Goal: Task Accomplishment & Management: Complete application form

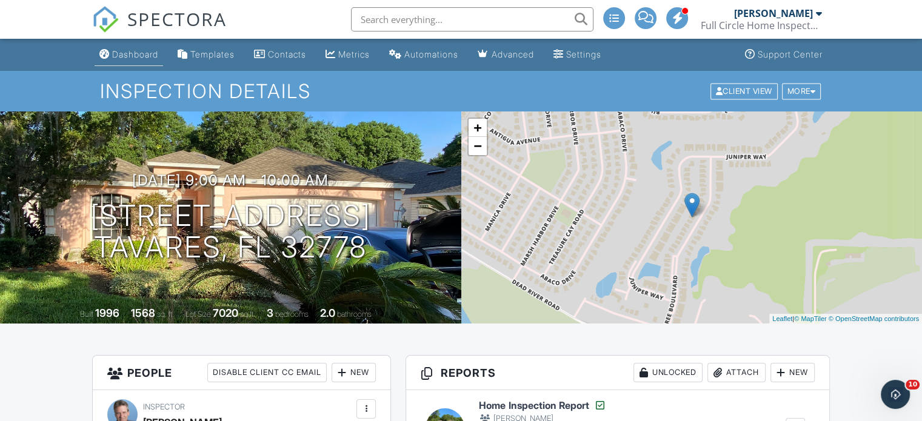
click at [139, 54] on div "Dashboard" at bounding box center [135, 54] width 46 height 10
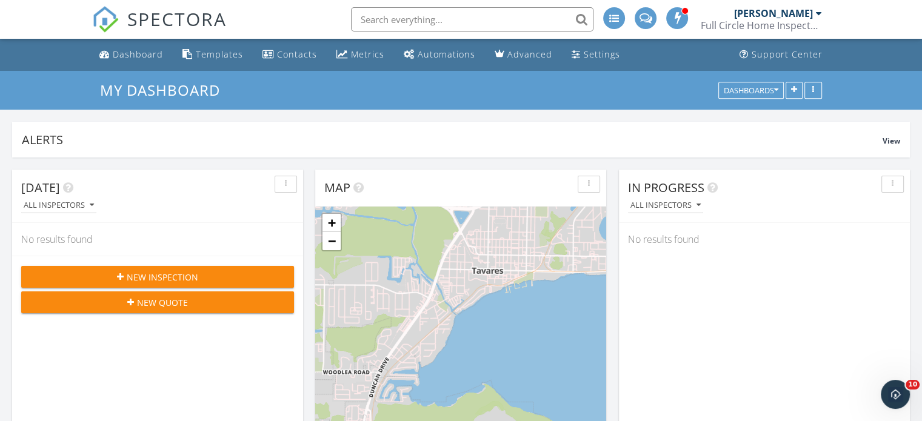
click at [181, 276] on span "New Inspection" at bounding box center [163, 277] width 72 height 13
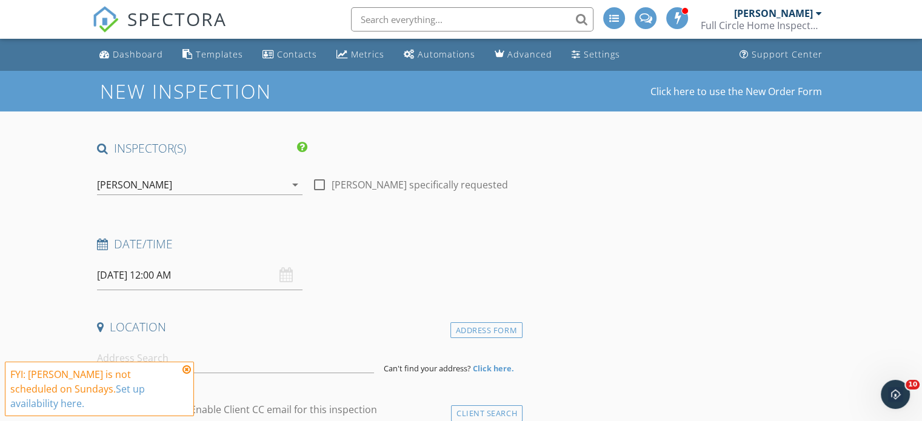
click at [295, 184] on icon "arrow_drop_down" at bounding box center [295, 185] width 15 height 15
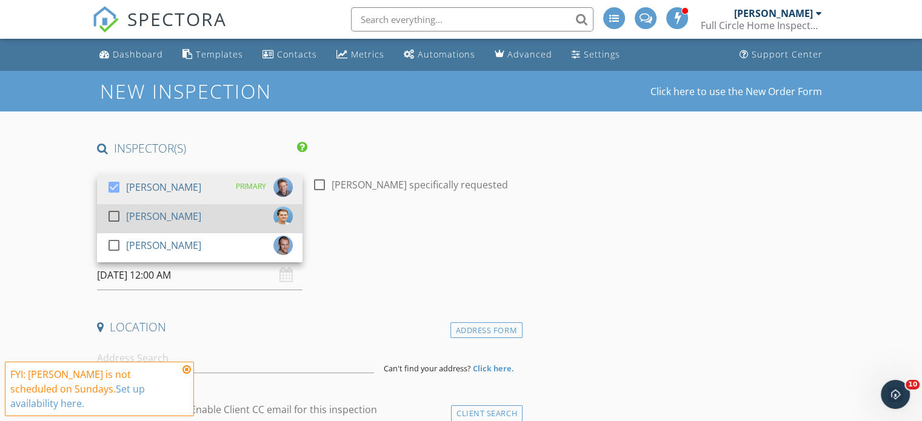
click at [114, 215] on div at bounding box center [114, 216] width 21 height 21
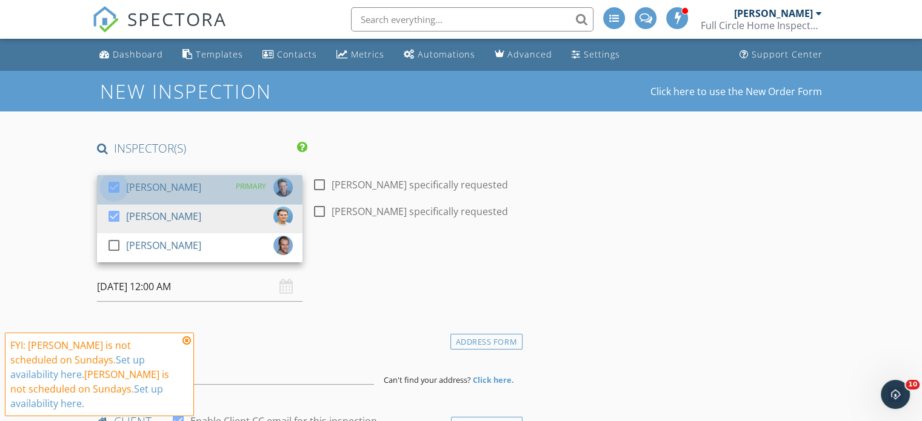
click at [110, 183] on div at bounding box center [114, 187] width 21 height 21
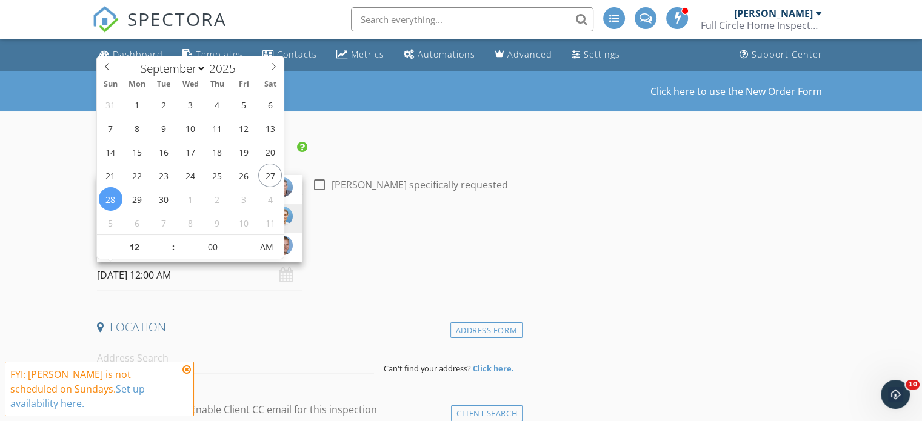
click at [201, 276] on input "09/28/2025 12:00 AM" at bounding box center [199, 276] width 205 height 30
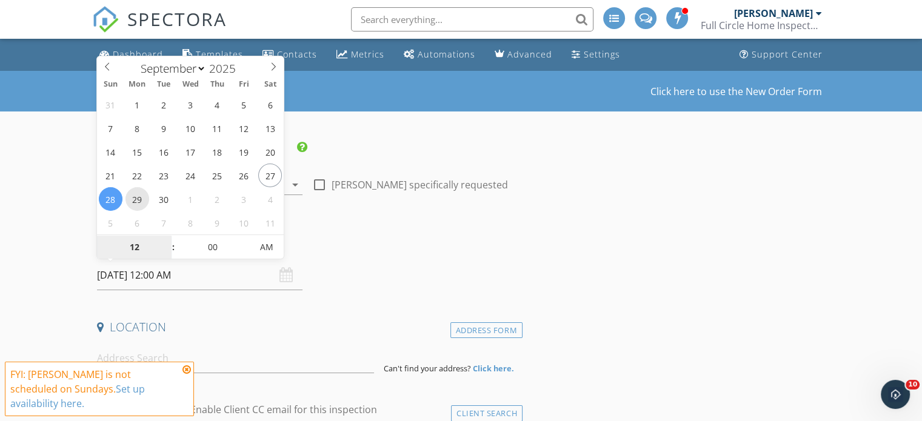
type input "09/29/2025 12:00 AM"
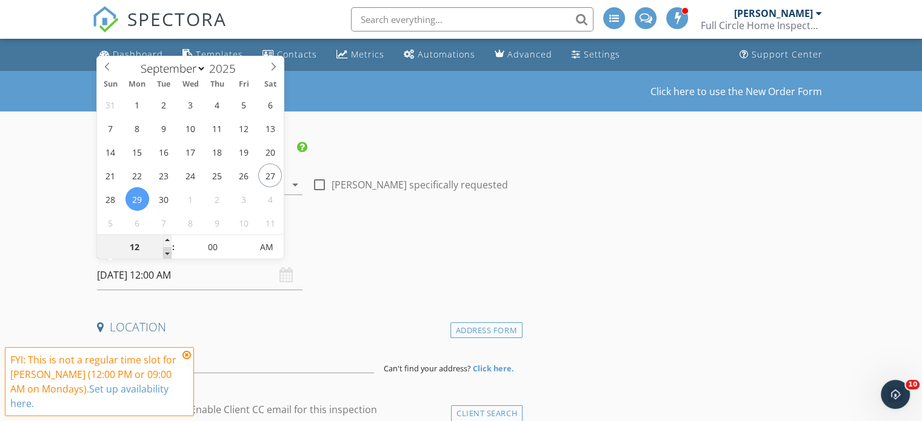
type input "11"
type input "09/29/2025 11:00 PM"
click at [165, 252] on span at bounding box center [167, 253] width 8 height 12
type input "10"
type input "09/29/2025 10:00 PM"
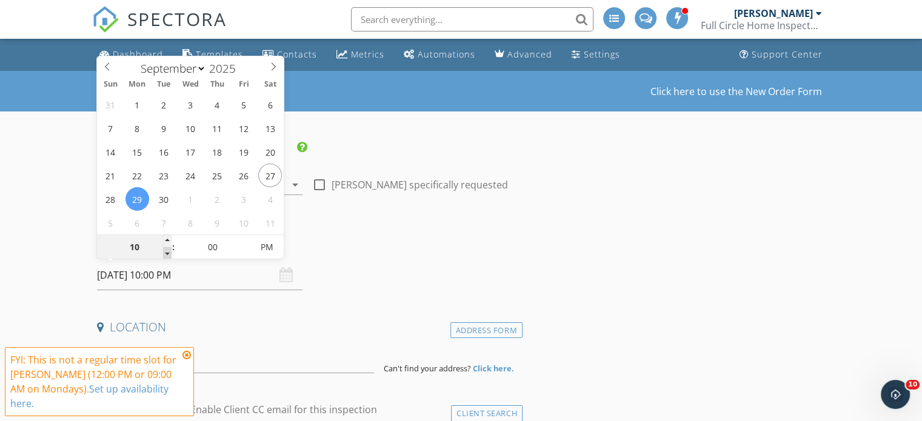
click at [165, 252] on span at bounding box center [167, 253] width 8 height 12
type input "09"
click at [165, 252] on span at bounding box center [167, 253] width 8 height 12
type input "09/29/2025 9:00 AM"
click at [262, 247] on span "AM" at bounding box center [266, 247] width 33 height 24
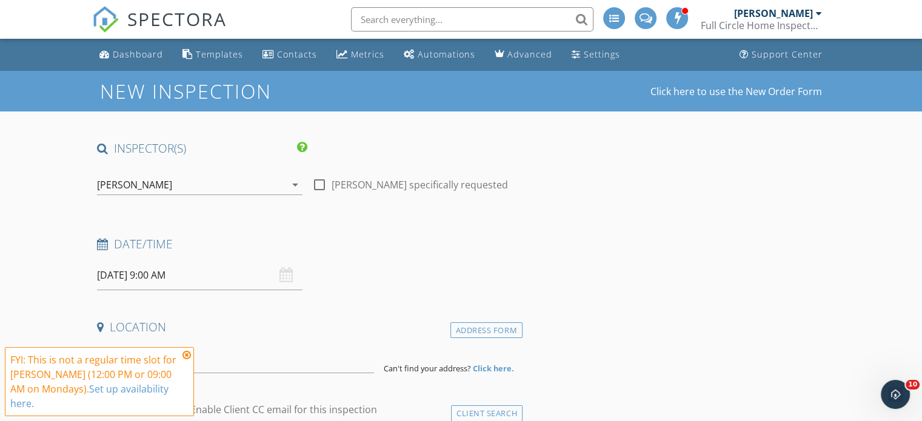
click at [186, 353] on icon at bounding box center [186, 355] width 8 height 10
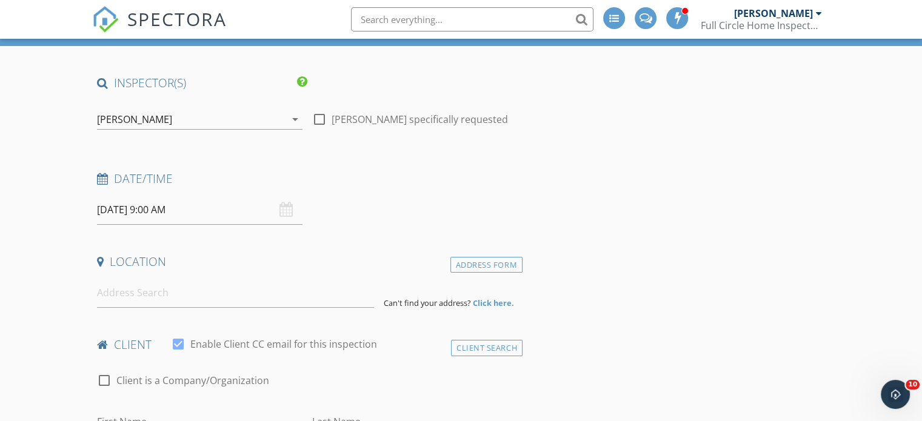
scroll to position [75, 0]
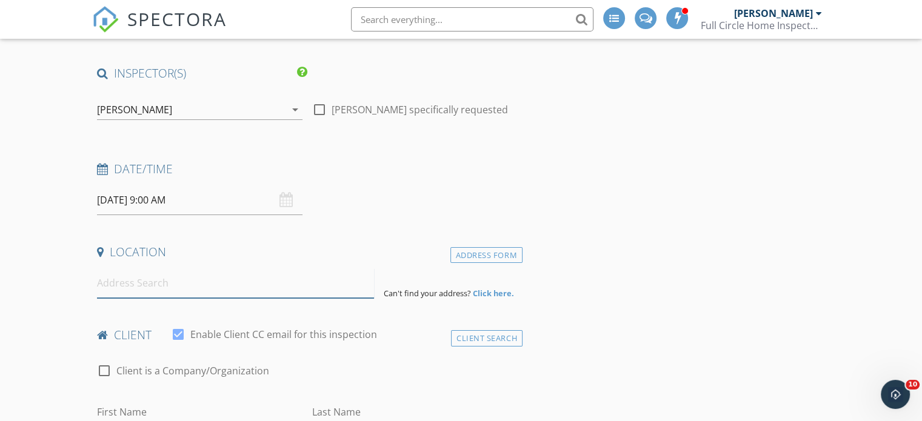
click at [107, 288] on input at bounding box center [235, 283] width 277 height 30
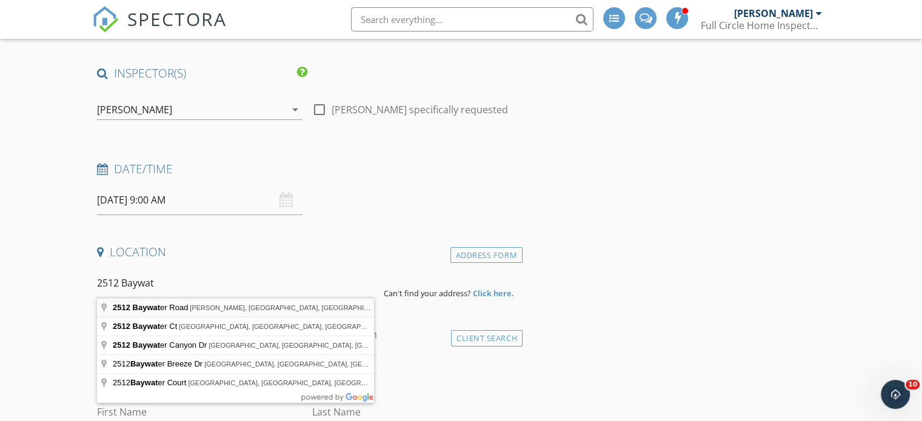
type input "2512 Baywater Road, Tavares, FL, USA"
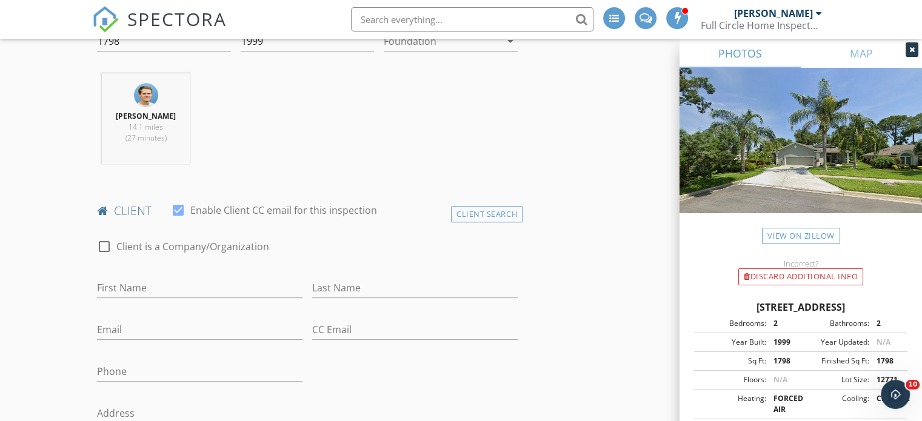
scroll to position [524, 0]
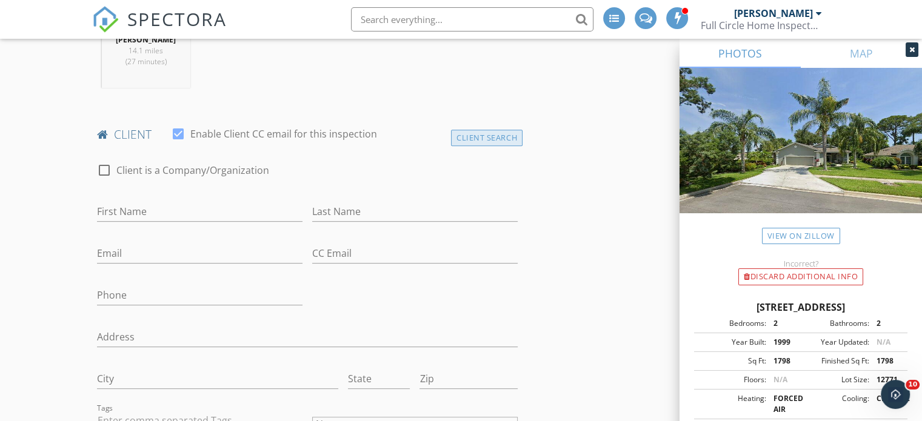
click at [483, 140] on div "Client Search" at bounding box center [487, 138] width 72 height 16
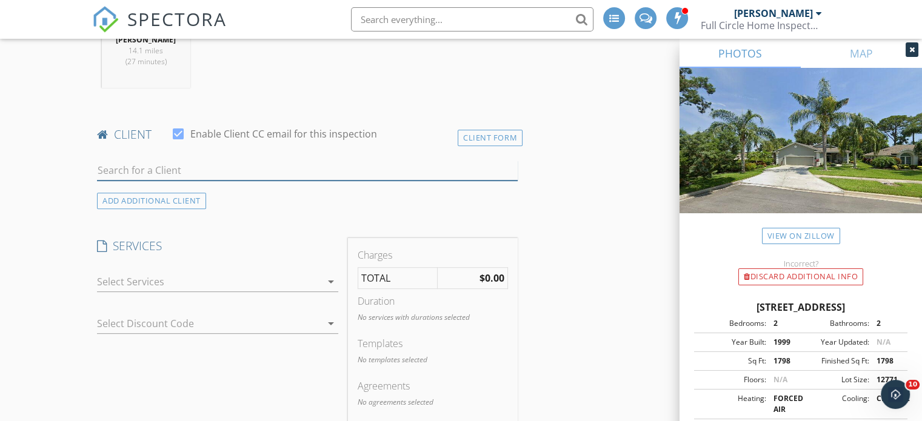
click at [130, 172] on input "text" at bounding box center [307, 171] width 421 height 20
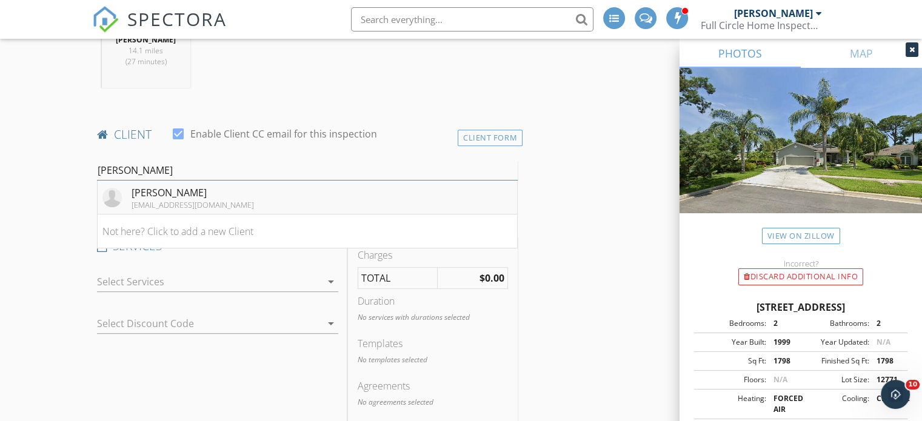
type input "tim zon"
click at [173, 195] on div "Tim Zontek" at bounding box center [193, 192] width 122 height 15
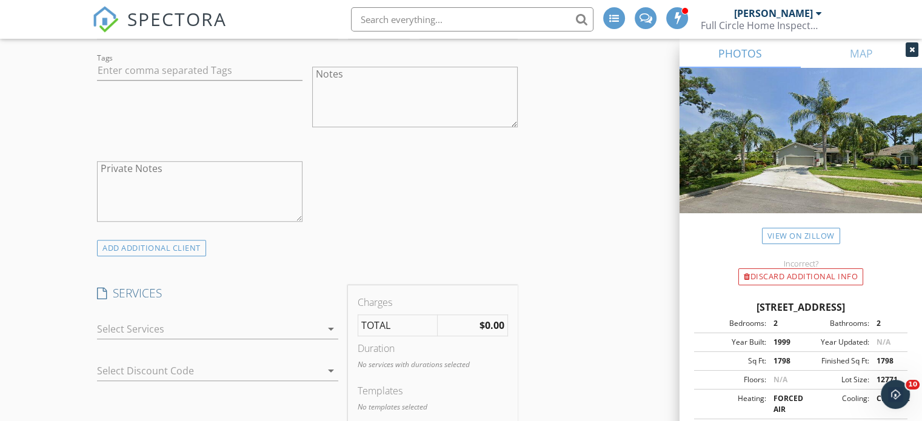
scroll to position [1006, 0]
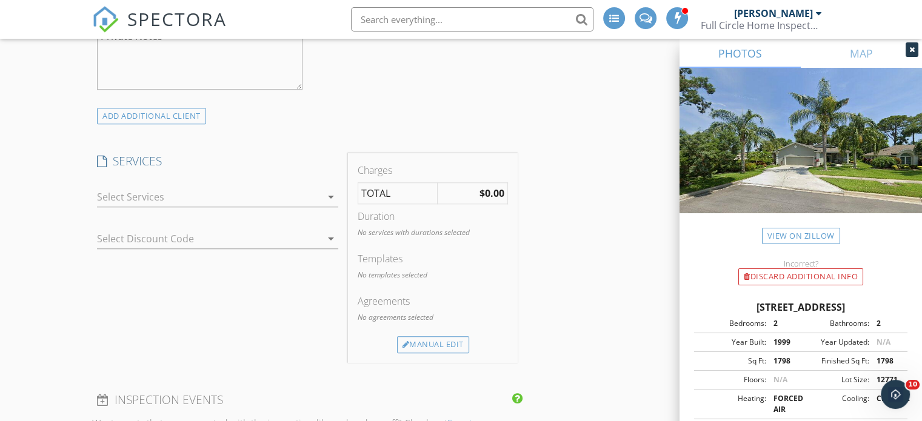
click at [329, 196] on icon "arrow_drop_down" at bounding box center [331, 197] width 15 height 15
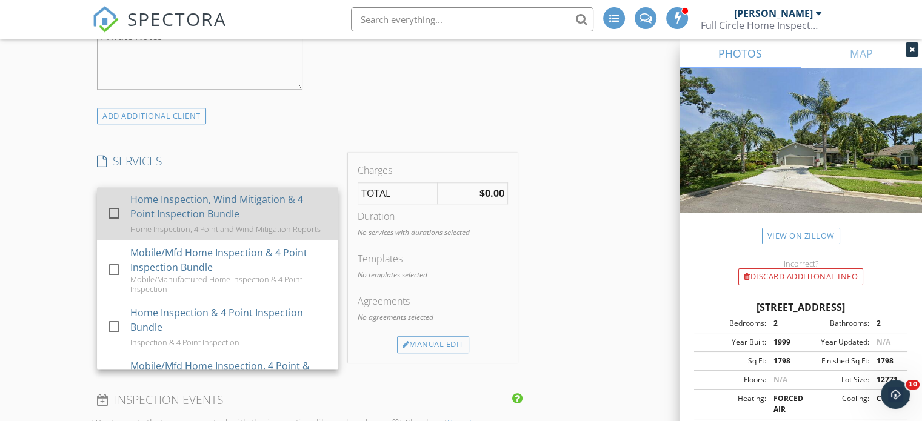
click at [114, 208] on div at bounding box center [114, 213] width 21 height 21
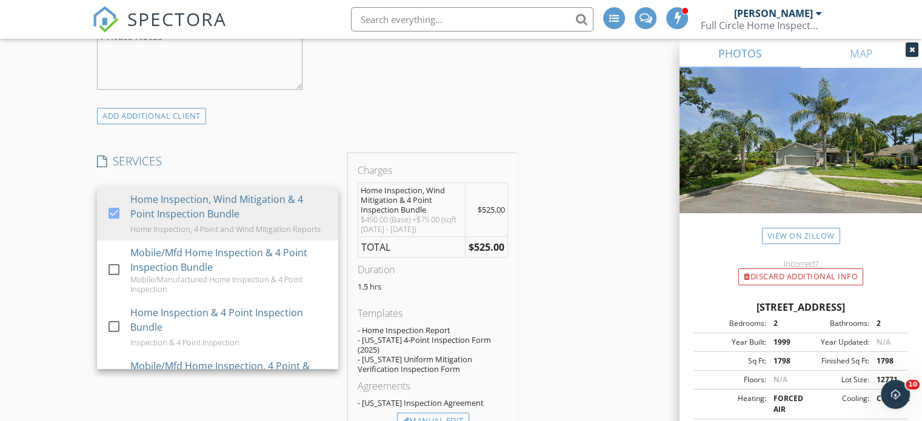
click at [62, 305] on div "New Inspection Click here to use the New Order Form INSPECTOR(S) check_box_outl…" at bounding box center [461, 363] width 922 height 2597
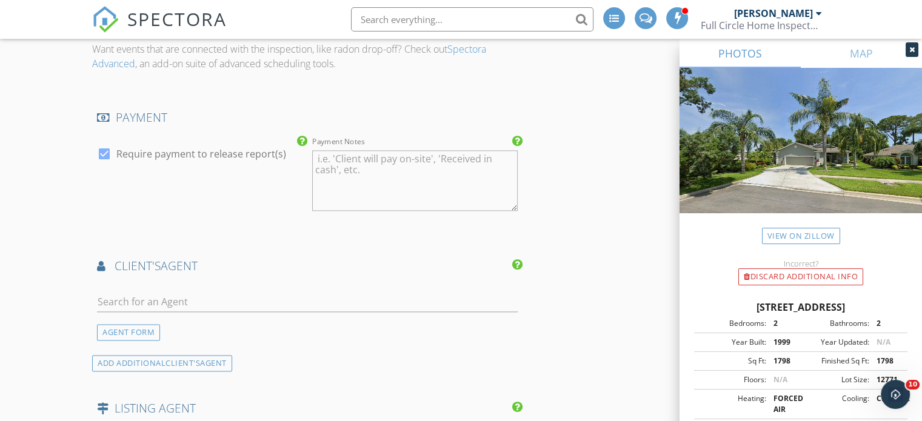
scroll to position [1531, 0]
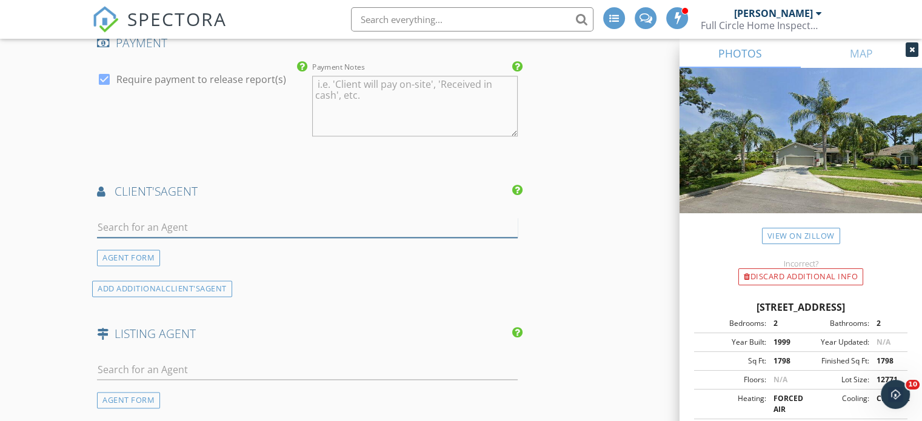
click at [115, 218] on input "text" at bounding box center [307, 228] width 421 height 20
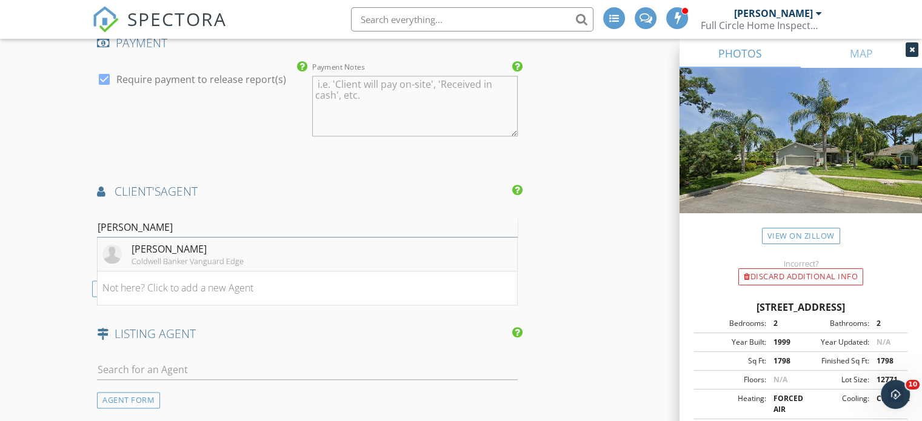
type input "robert po"
click at [176, 242] on div "Robert Podell Jr." at bounding box center [188, 249] width 112 height 15
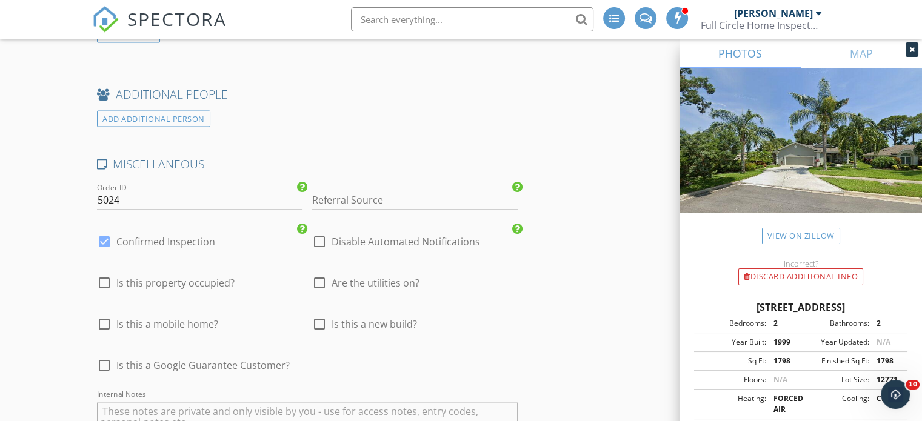
scroll to position [2213, 0]
click at [322, 188] on input "Referral Source" at bounding box center [414, 198] width 205 height 20
click at [365, 210] on div "previous customer" at bounding box center [415, 222] width 204 height 24
type input "previous customer"
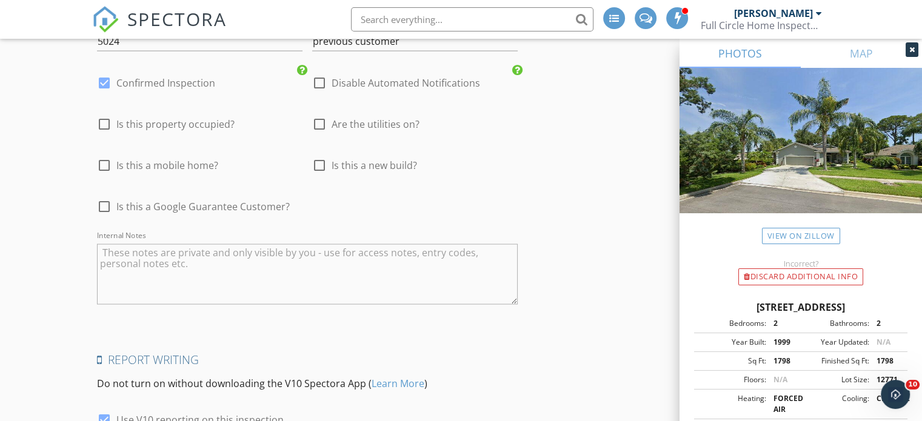
scroll to position [2371, 0]
click at [109, 244] on textarea "Internal Notes" at bounding box center [307, 274] width 421 height 61
type textarea "not sure of roof age, agent coming"
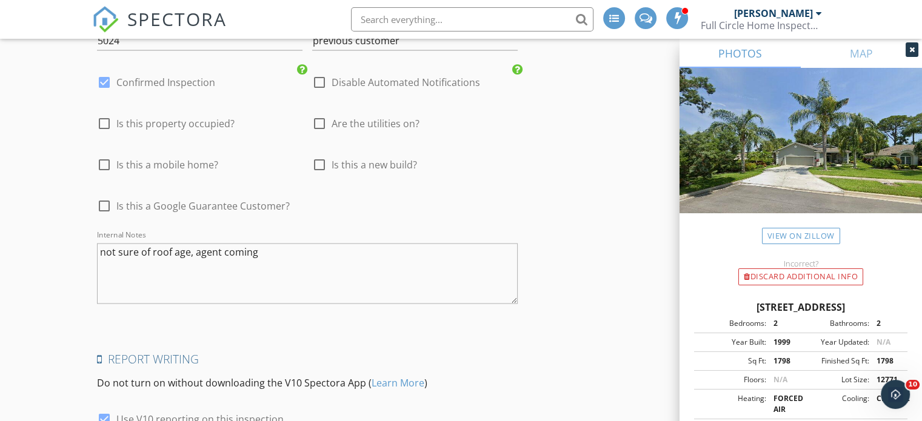
scroll to position [2545, 0]
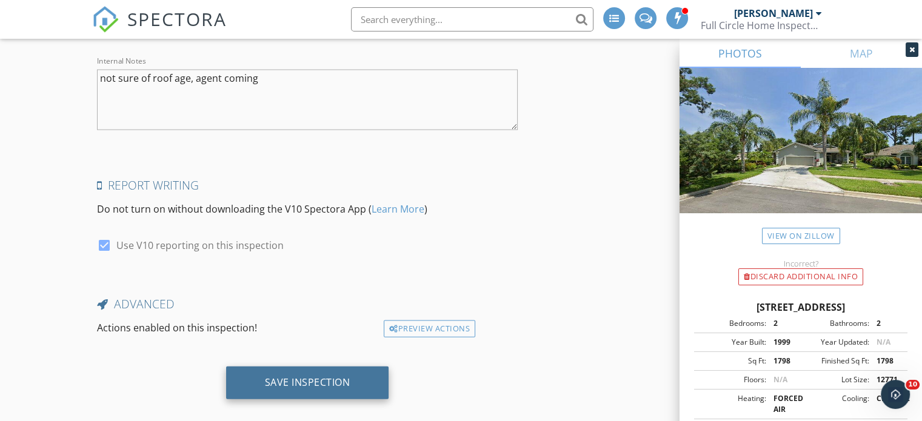
click at [322, 376] on div "Save Inspection" at bounding box center [307, 382] width 85 height 12
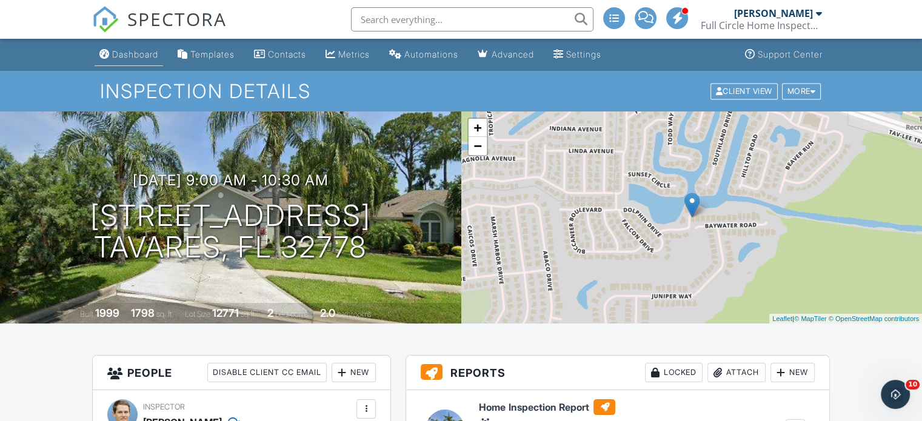
click at [132, 54] on div "Dashboard" at bounding box center [135, 54] width 46 height 10
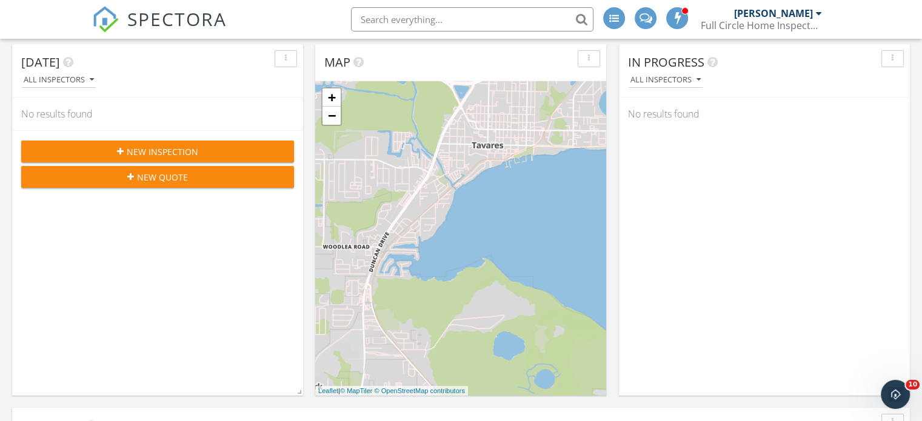
scroll to position [53, 0]
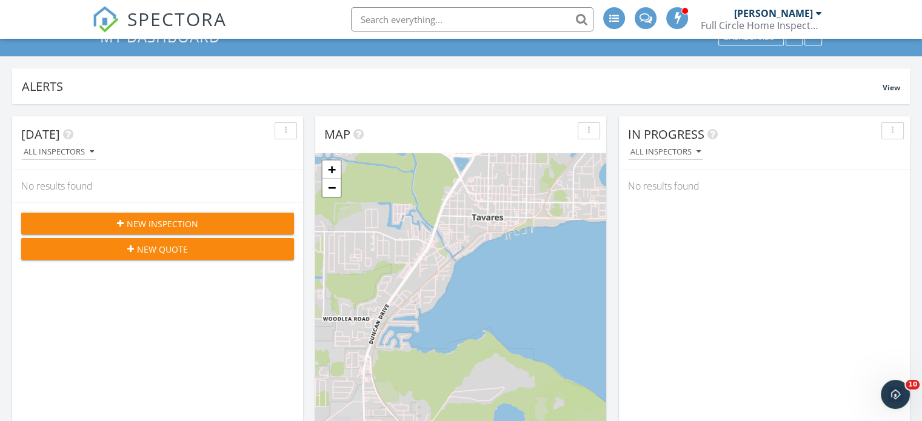
click at [161, 223] on span "New Inspection" at bounding box center [163, 224] width 72 height 13
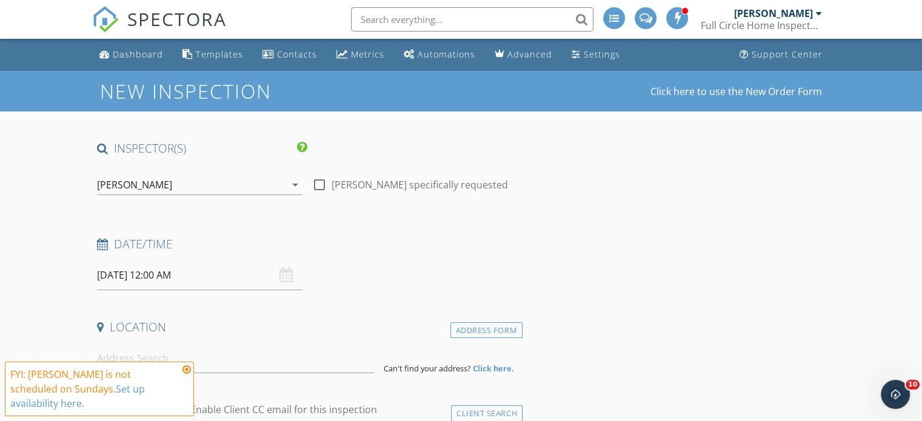
click at [293, 183] on icon "arrow_drop_down" at bounding box center [295, 185] width 15 height 15
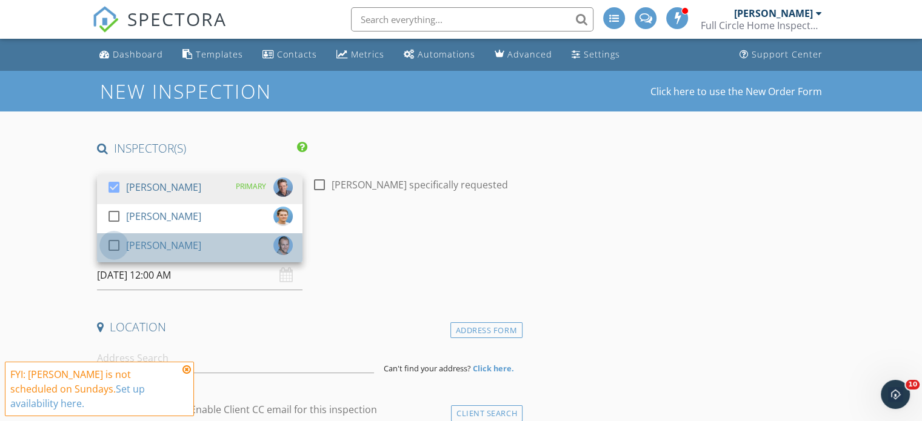
click at [113, 244] on div at bounding box center [114, 245] width 21 height 21
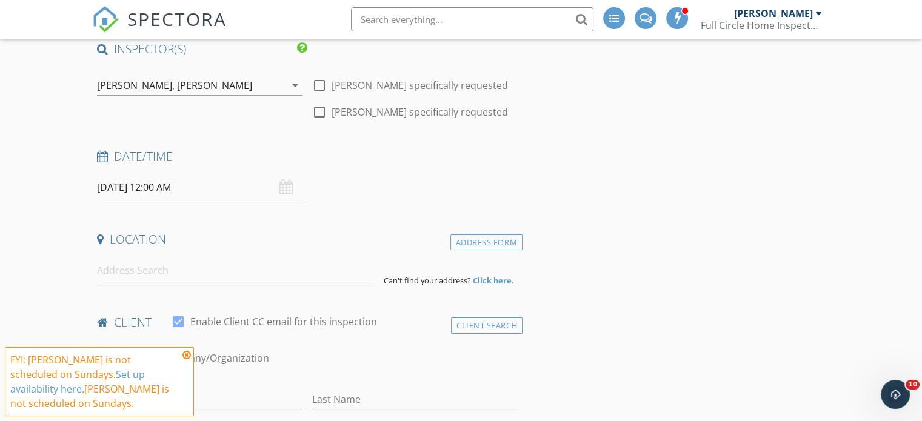
scroll to position [119, 0]
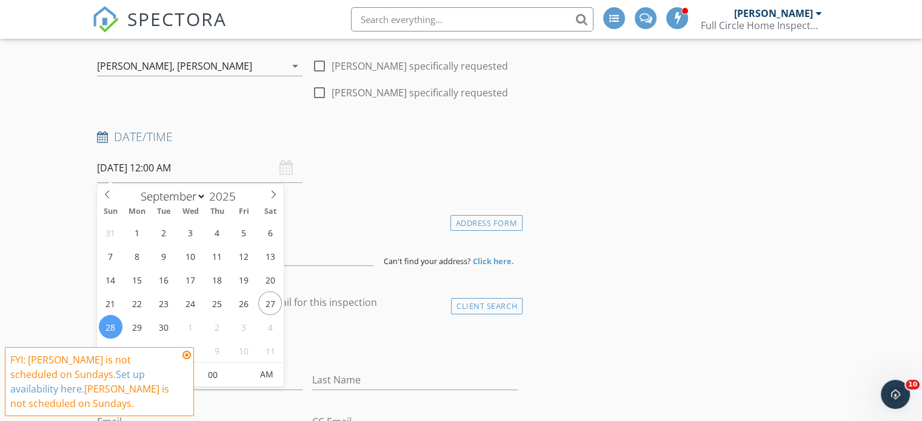
click at [201, 165] on input "09/28/2025 12:00 AM" at bounding box center [199, 168] width 205 height 30
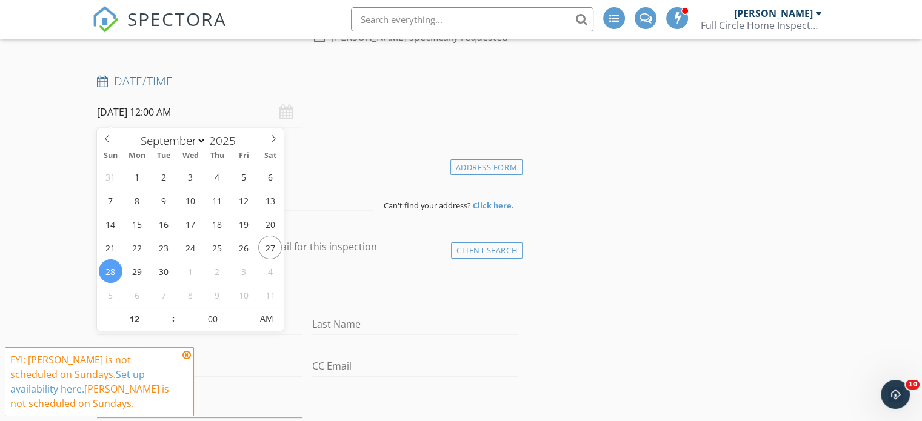
scroll to position [177, 0]
type input "09/29/2025 12:00 AM"
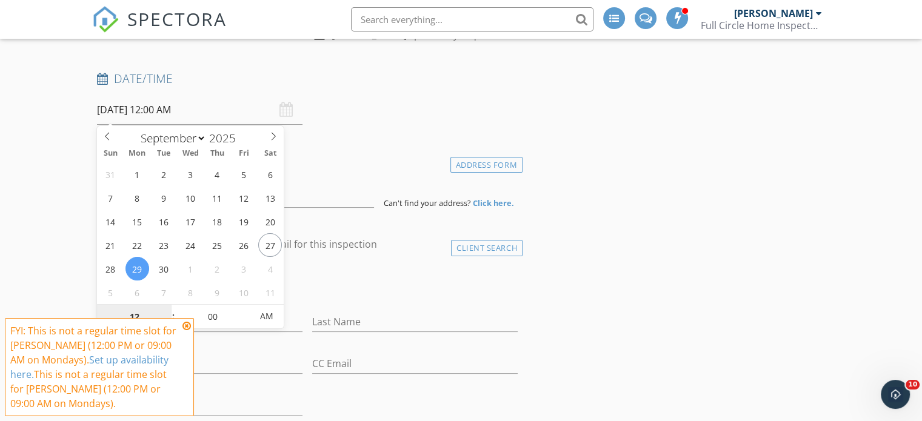
scroll to position [230, 0]
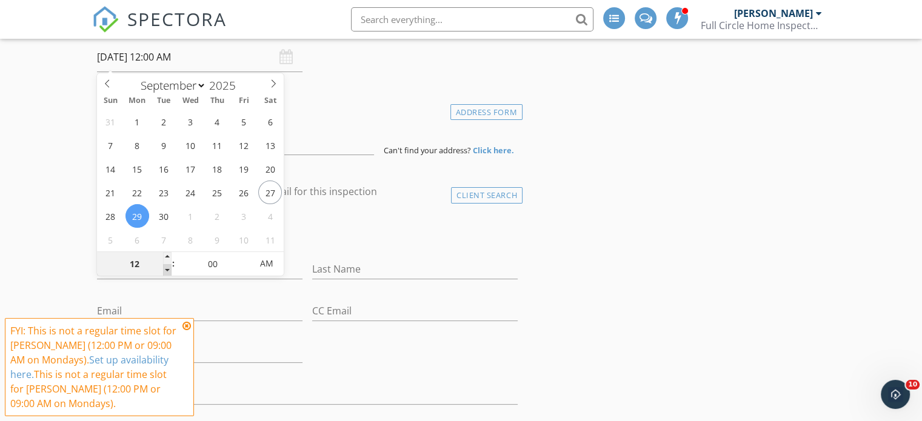
type input "11"
type input "09/29/2025 11:00 PM"
click at [167, 270] on span at bounding box center [167, 270] width 8 height 12
type input "10"
type input "09/29/2025 10:00 PM"
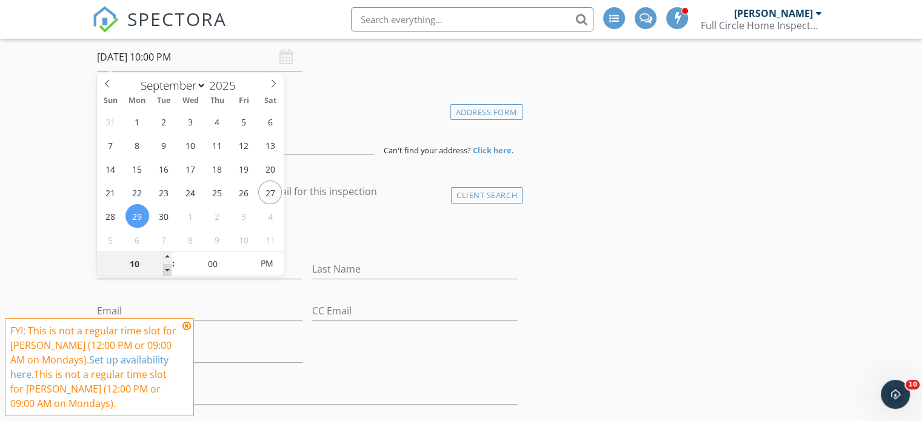
click at [167, 270] on span at bounding box center [167, 270] width 8 height 12
type input "09"
click at [167, 270] on span at bounding box center [167, 270] width 8 height 12
type input "[DATE] 9:00 AM"
click at [265, 264] on span "PM" at bounding box center [266, 264] width 33 height 24
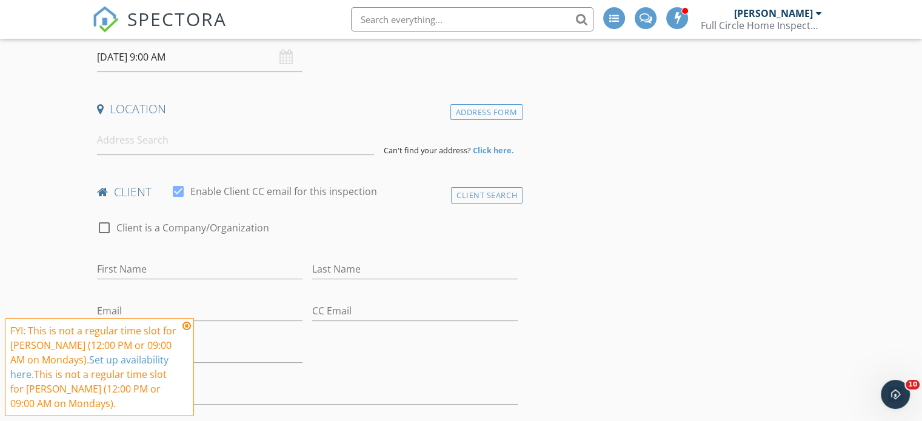
click at [187, 325] on icon at bounding box center [186, 326] width 8 height 10
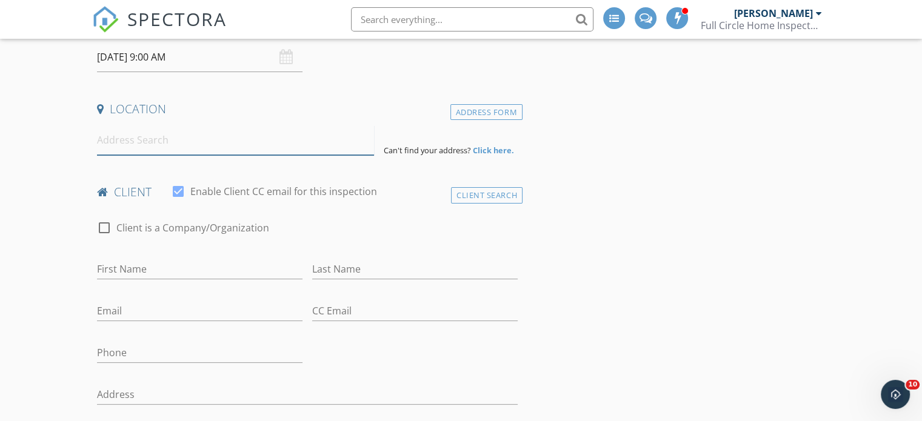
click at [107, 143] on input at bounding box center [235, 140] width 277 height 30
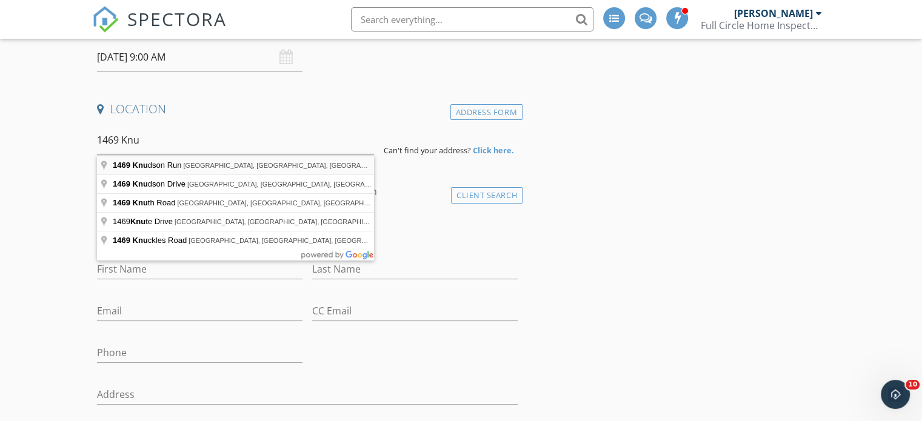
type input "1469 Knudson Run, Sumterville, FL, USA"
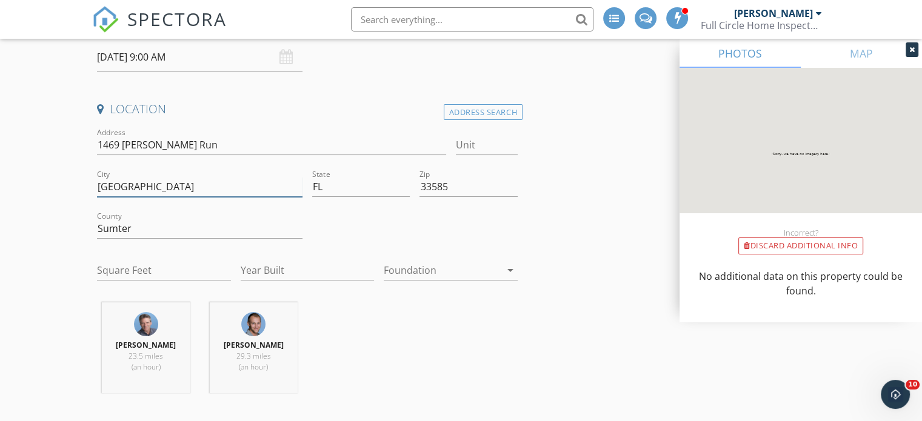
click at [153, 188] on input "Sumterville" at bounding box center [199, 187] width 205 height 20
type input "S"
type input "k"
type input "The Villages"
click at [452, 189] on input "33585" at bounding box center [468, 187] width 98 height 20
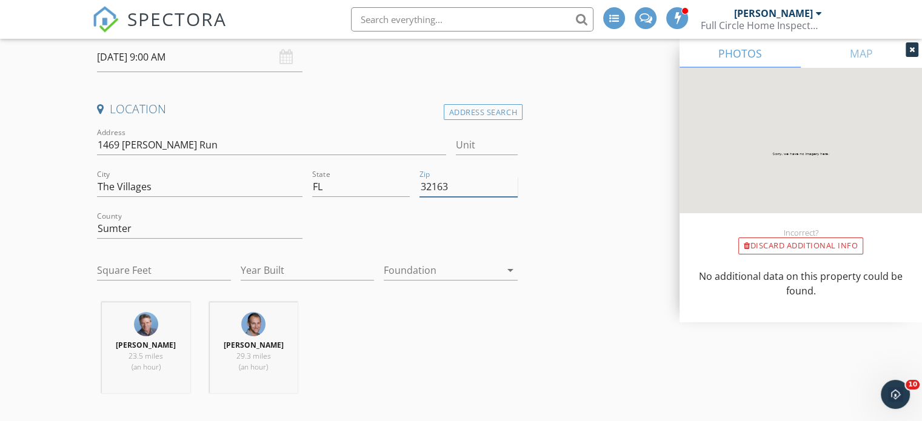
type input "32163"
click at [481, 214] on div at bounding box center [414, 230] width 215 height 42
type input "2303"
type input "2019"
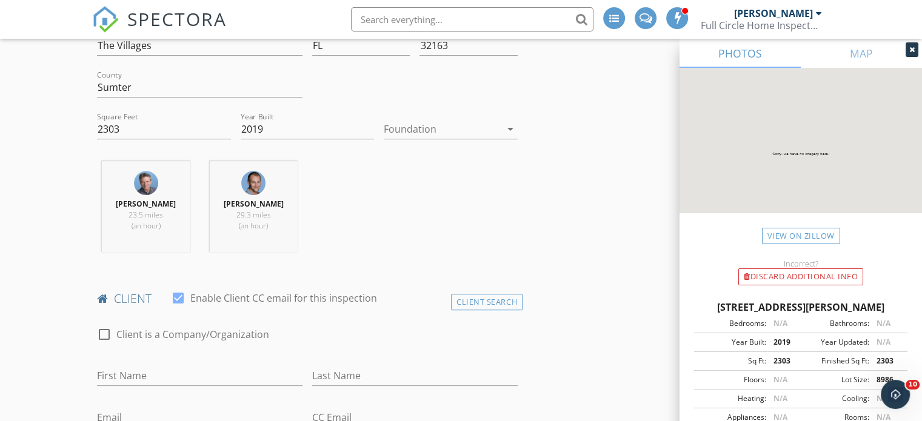
scroll to position [482, 0]
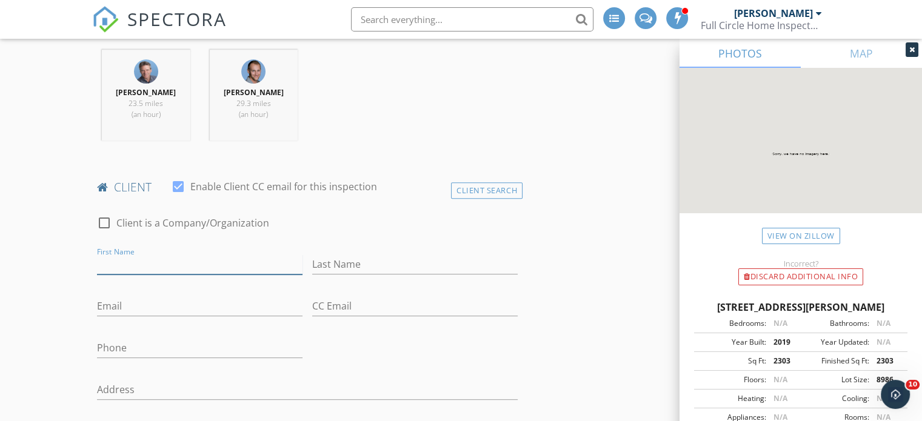
click at [110, 264] on input "First Name" at bounding box center [199, 265] width 205 height 20
type input "Tim"
click at [319, 265] on input "Last Name" at bounding box center [414, 265] width 205 height 20
type input "Brown"
click at [109, 305] on input "Email" at bounding box center [199, 306] width 205 height 20
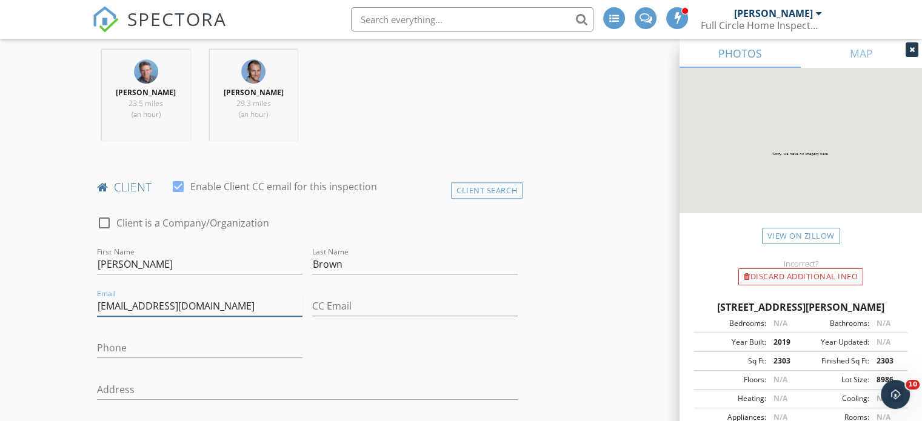
type input "ttbrownpe@gmail.com"
click at [106, 350] on input "Phone" at bounding box center [199, 348] width 205 height 20
type input "860-560-3482"
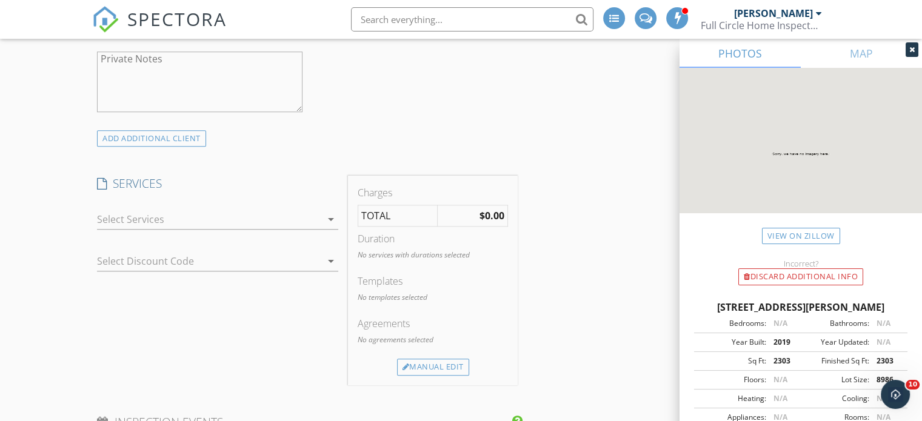
scroll to position [1064, 0]
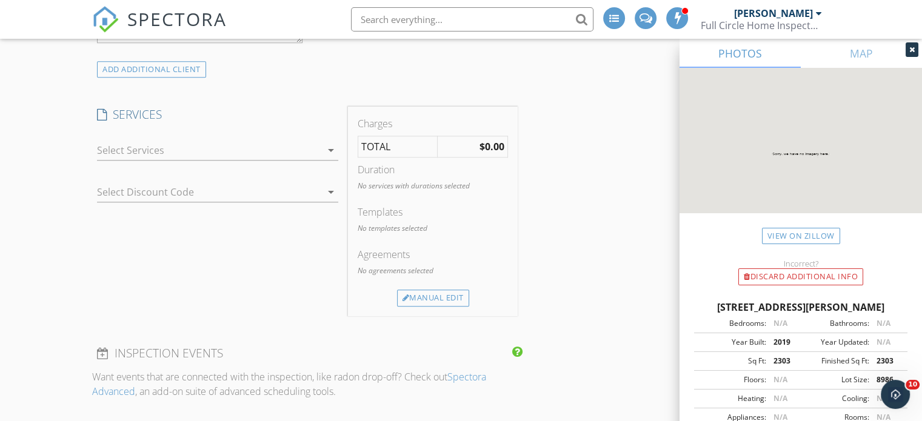
click at [329, 147] on icon "arrow_drop_down" at bounding box center [331, 150] width 15 height 15
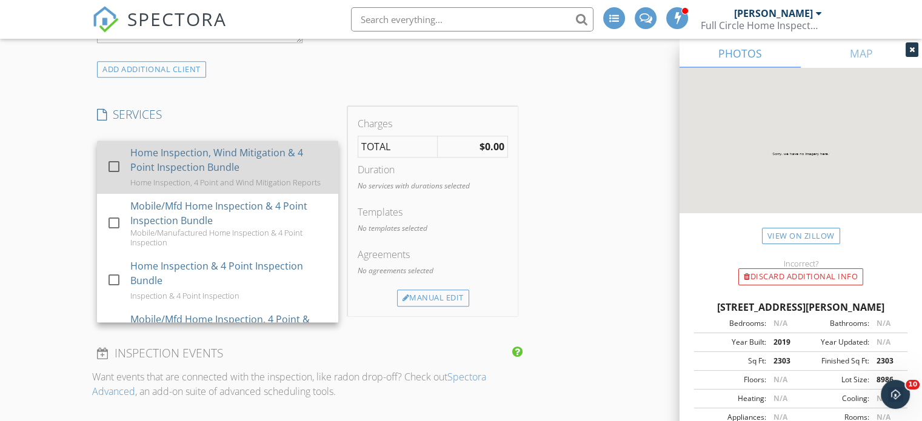
click at [114, 164] on div at bounding box center [114, 166] width 21 height 21
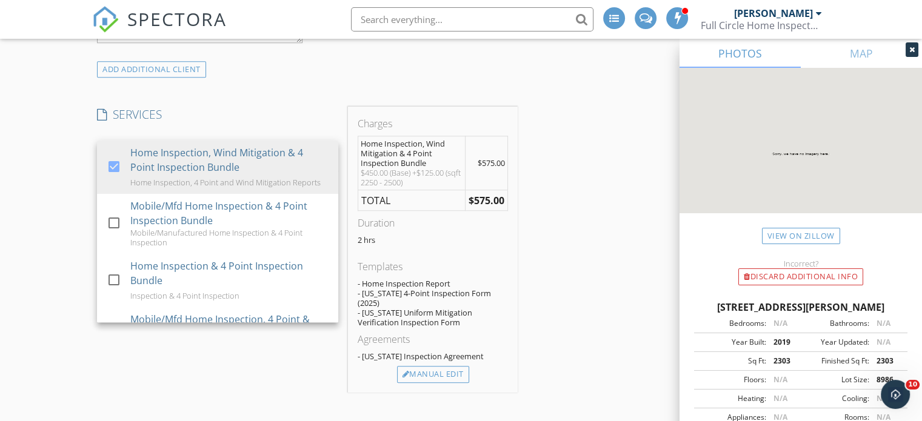
click at [68, 231] on div "New Inspection Click here to use the New Order Form INSPECTOR(S) check_box Jim …" at bounding box center [461, 311] width 922 height 2609
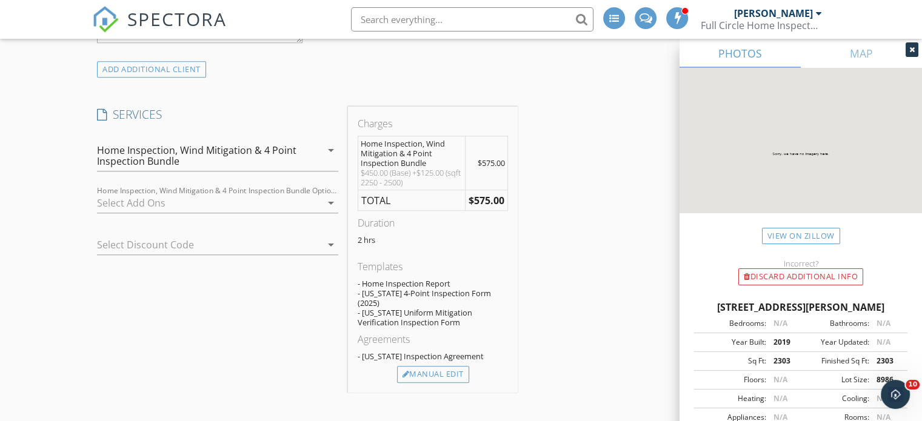
click at [130, 203] on div at bounding box center [209, 202] width 224 height 19
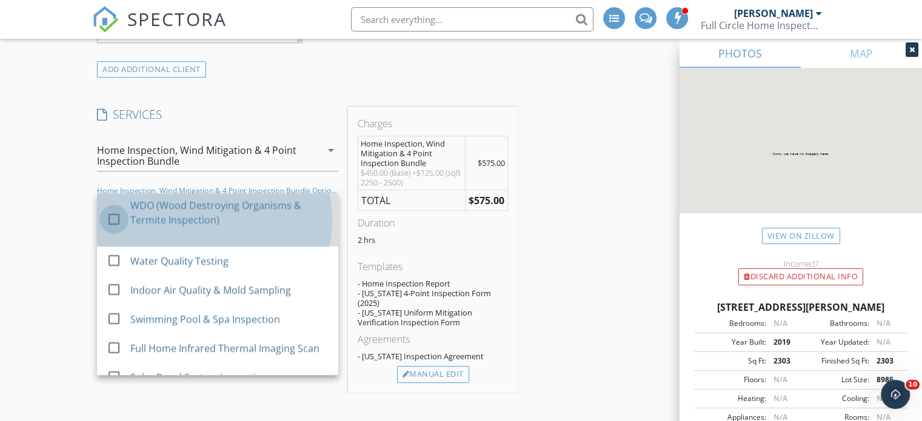
click at [110, 215] on div at bounding box center [114, 219] width 21 height 21
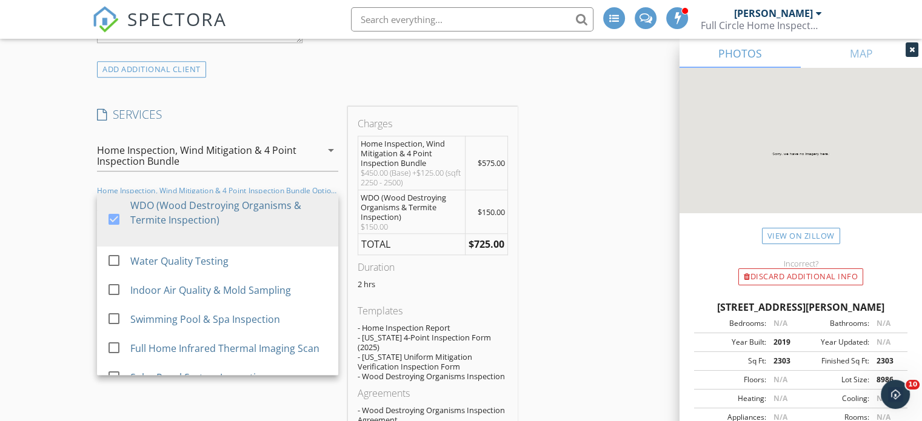
click at [78, 275] on div "New Inspection Click here to use the New Order Form INSPECTOR(S) check_box Jim …" at bounding box center [461, 348] width 922 height 2682
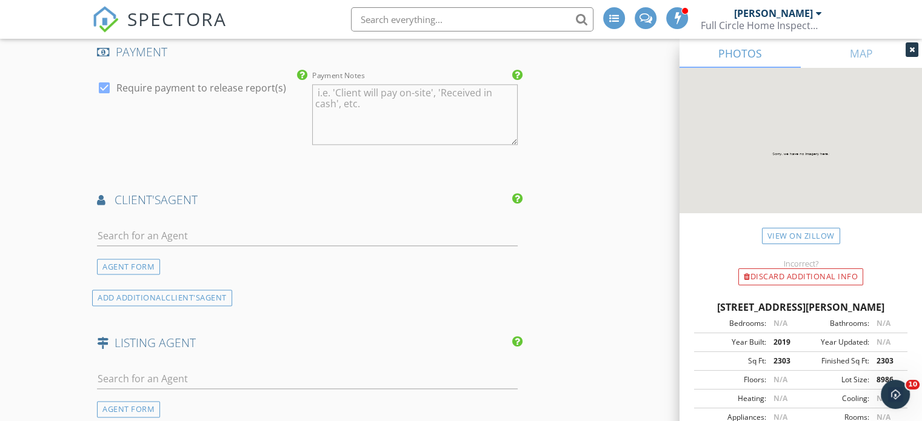
scroll to position [1559, 0]
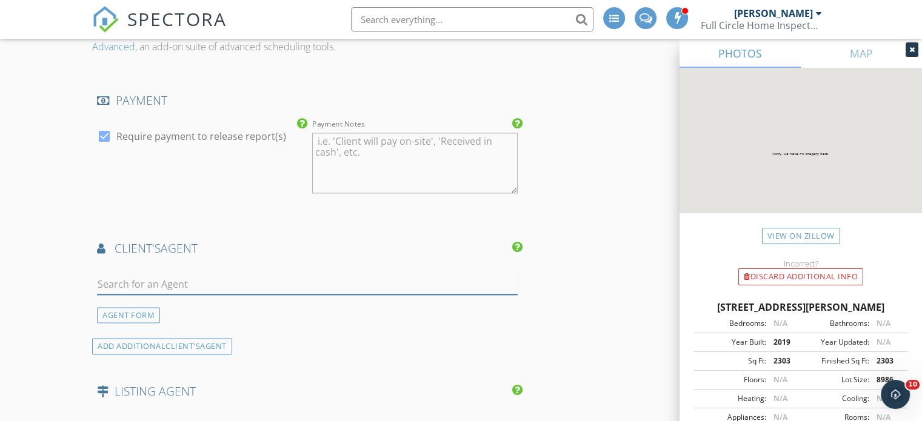
click at [105, 275] on input "text" at bounding box center [307, 285] width 421 height 20
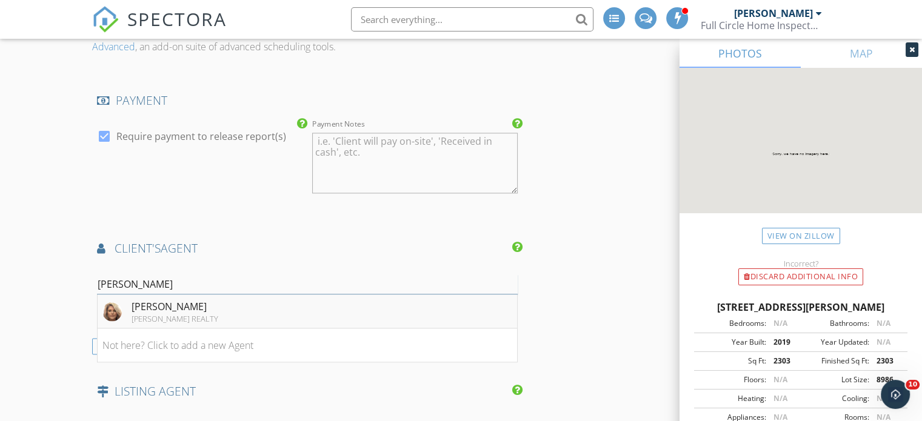
type input "nicole gil"
click at [145, 299] on div "Nicole Gilbo" at bounding box center [175, 306] width 87 height 15
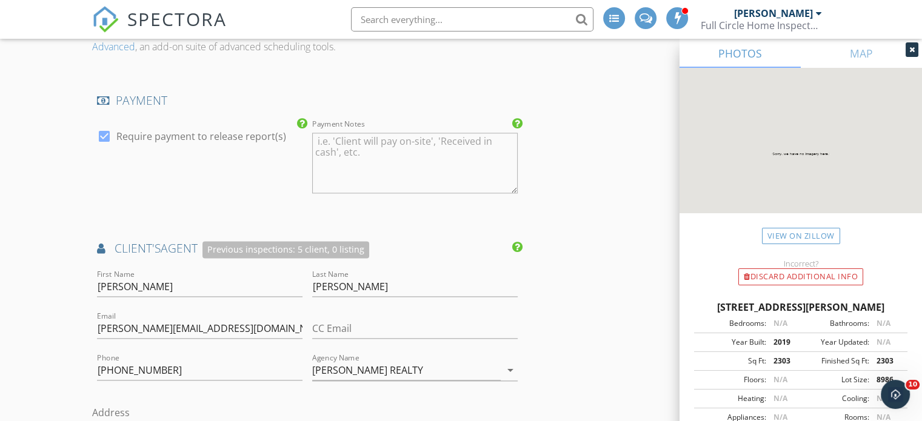
click at [64, 334] on div "New Inspection Click here to use the New Order Form INSPECTOR(S) check_box Jim …" at bounding box center [461, 10] width 922 height 2996
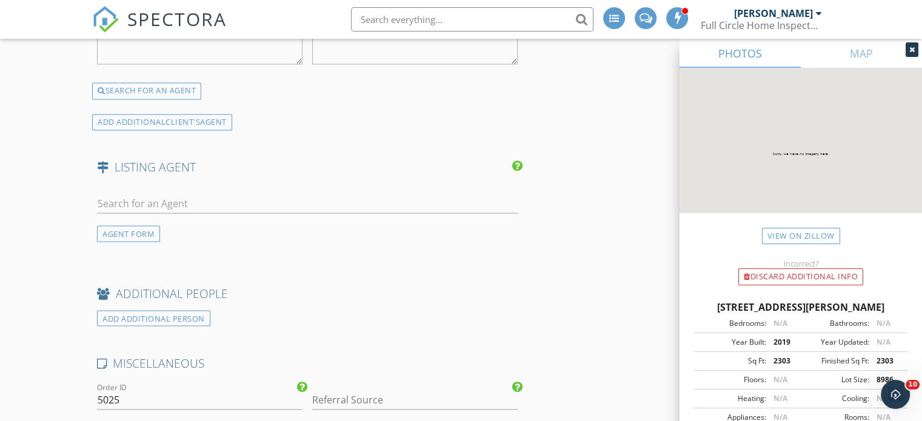
scroll to position [1951, 0]
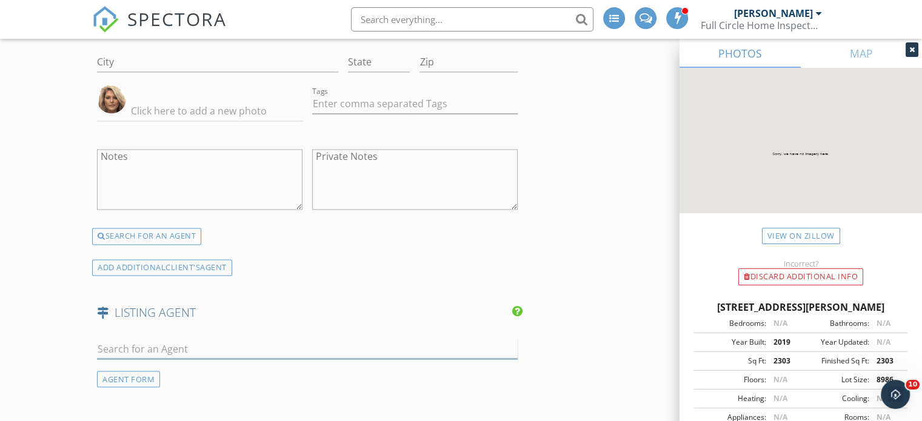
click at [114, 339] on input "text" at bounding box center [307, 349] width 421 height 20
type input "a"
click at [126, 371] on div "AGENT FORM" at bounding box center [128, 379] width 63 height 16
click at [109, 339] on input "First Name" at bounding box center [199, 349] width 205 height 20
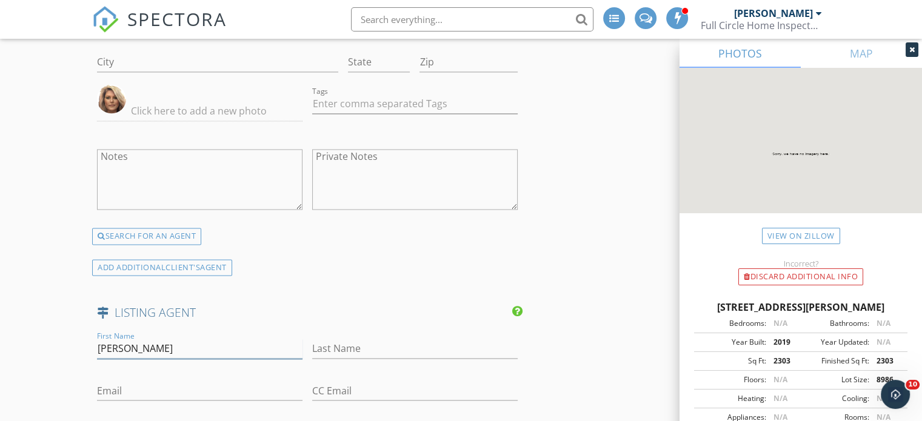
type input "Amanda"
click at [322, 339] on input "Last Name" at bounding box center [414, 349] width 205 height 20
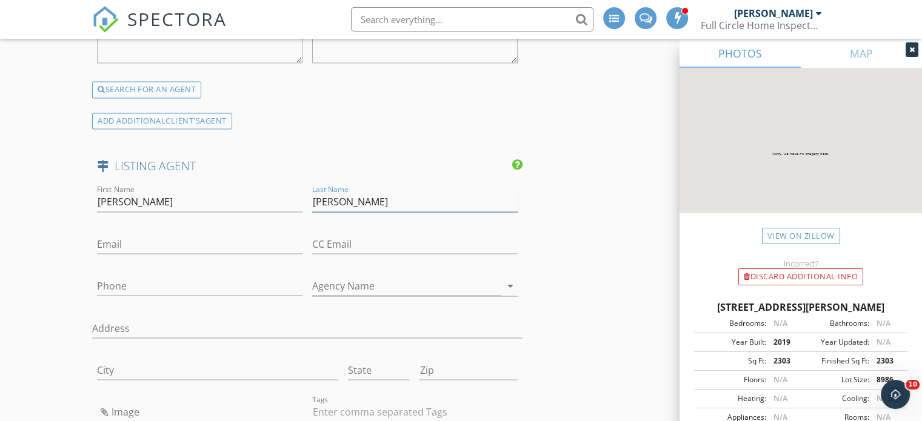
scroll to position [2099, 0]
type input "Turner"
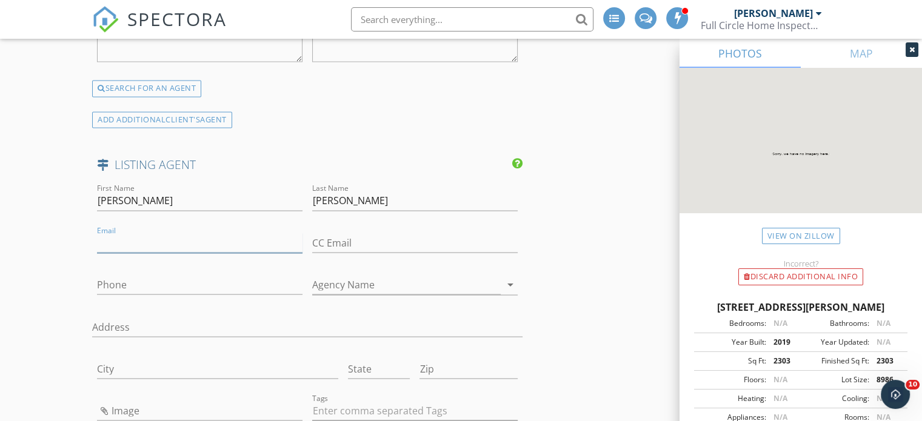
click at [109, 233] on input "Email" at bounding box center [199, 243] width 205 height 20
type input "amandaturner@cbvfl.com"
click at [112, 275] on input "Phone" at bounding box center [199, 285] width 205 height 20
type input "352-809-9593"
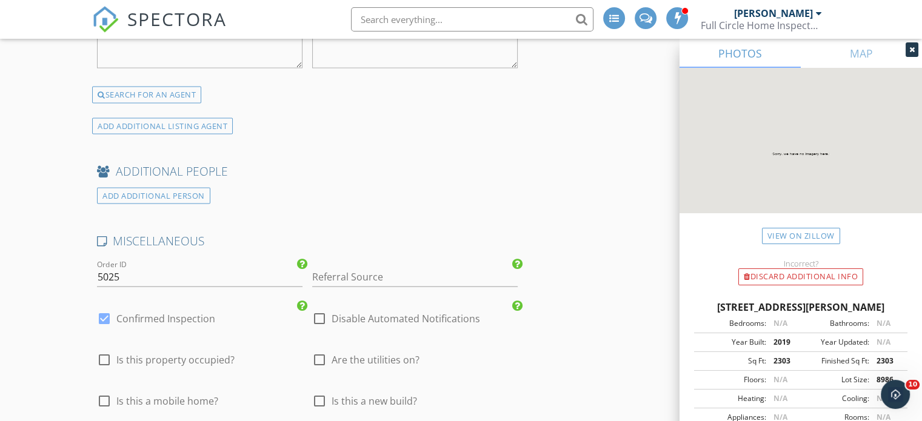
scroll to position [2557, 0]
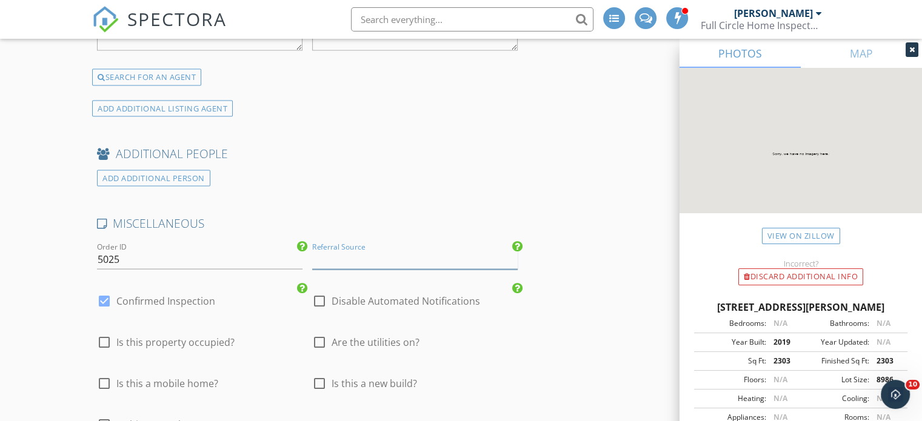
click at [329, 250] on input "Referral Source" at bounding box center [414, 260] width 205 height 20
click at [364, 272] on div "buyer agent" at bounding box center [415, 284] width 204 height 24
type input "buyer agent"
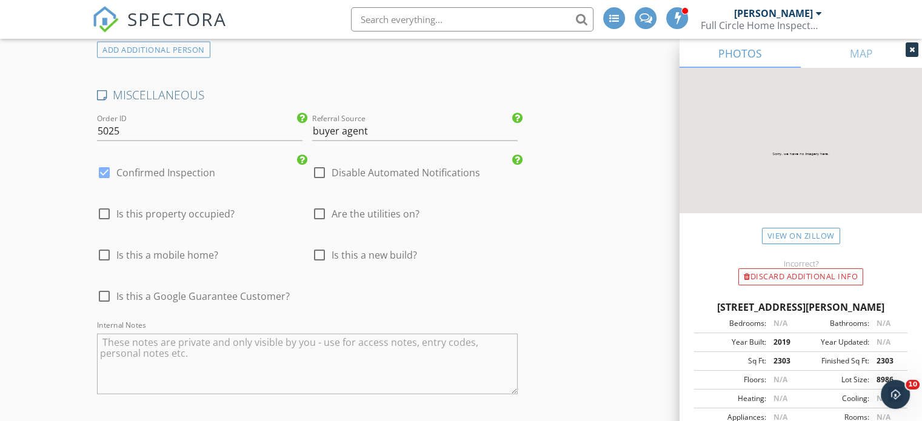
scroll to position [2686, 0]
click at [112, 334] on textarea "Internal Notes" at bounding box center [307, 364] width 421 height 61
type textarea "k"
type textarea "no permits needed, vacant but furnished, buyer is engineer, need combo"
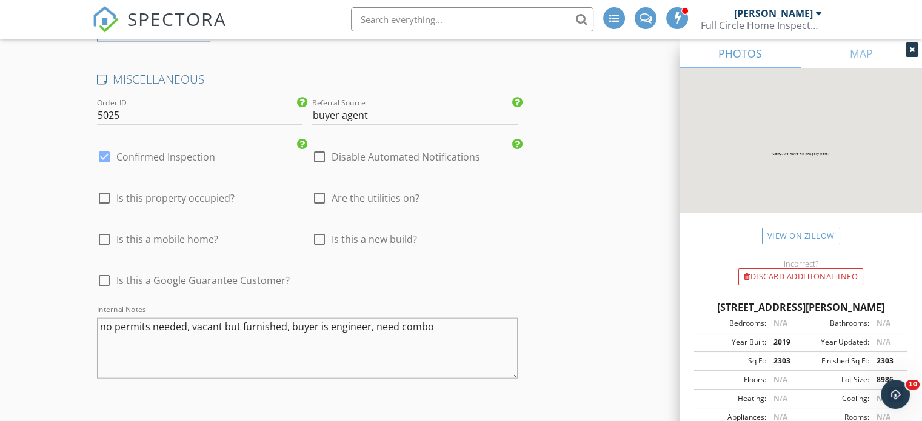
scroll to position [2949, 0]
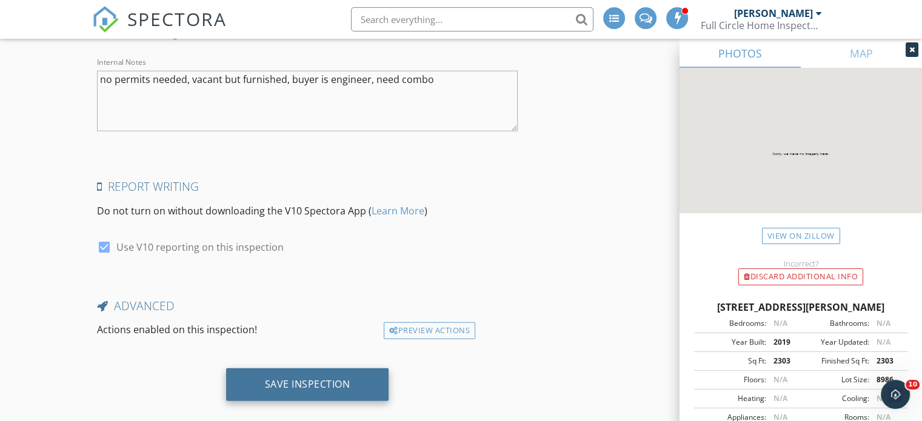
click at [322, 378] on div "Save Inspection" at bounding box center [307, 384] width 85 height 12
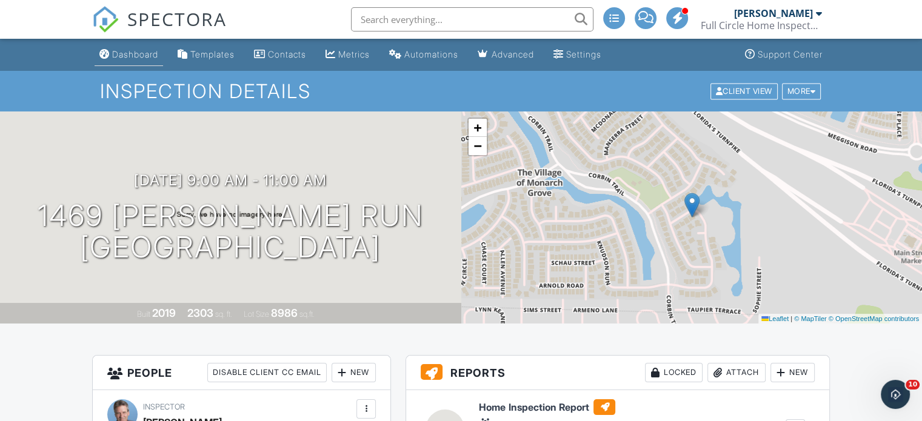
click at [140, 55] on div "Dashboard" at bounding box center [135, 54] width 46 height 10
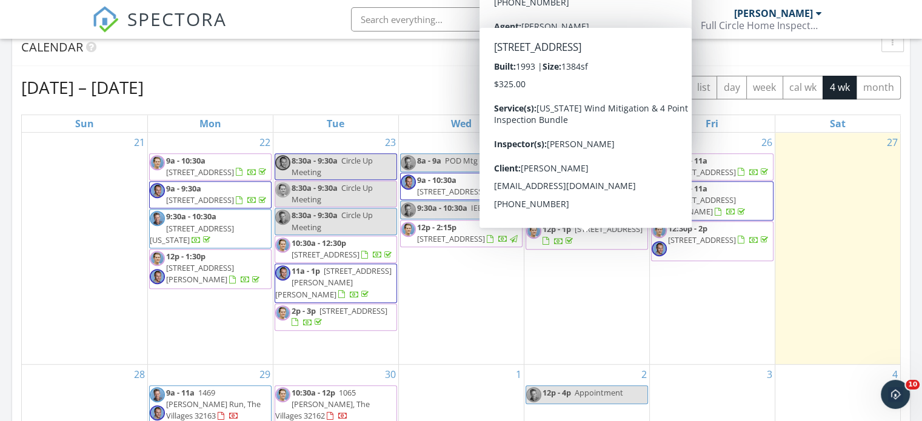
scroll to position [505, 0]
click at [914, 321] on div "[DATE] All Inspectors No results found New Inspection New Quote Map + − Leaflet…" at bounding box center [461, 203] width 922 height 1103
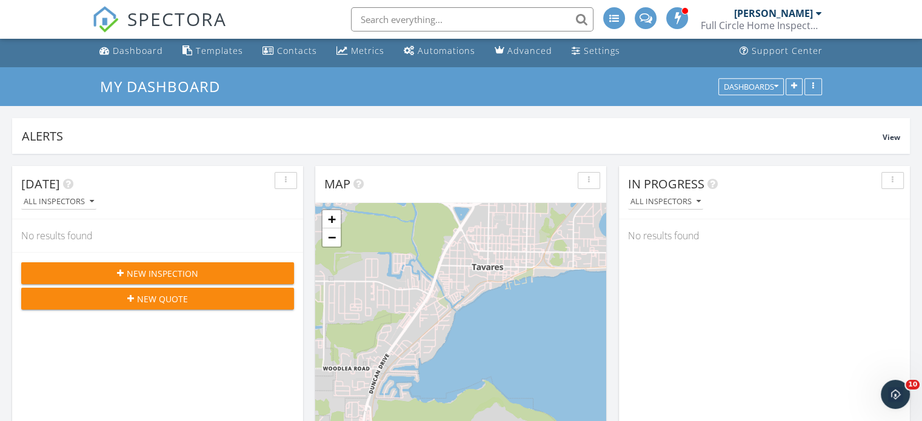
scroll to position [0, 0]
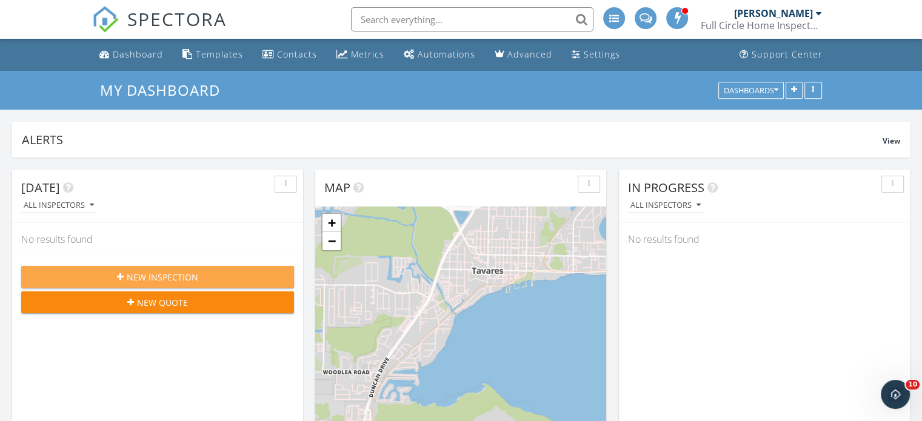
click at [170, 277] on span "New Inspection" at bounding box center [163, 277] width 72 height 13
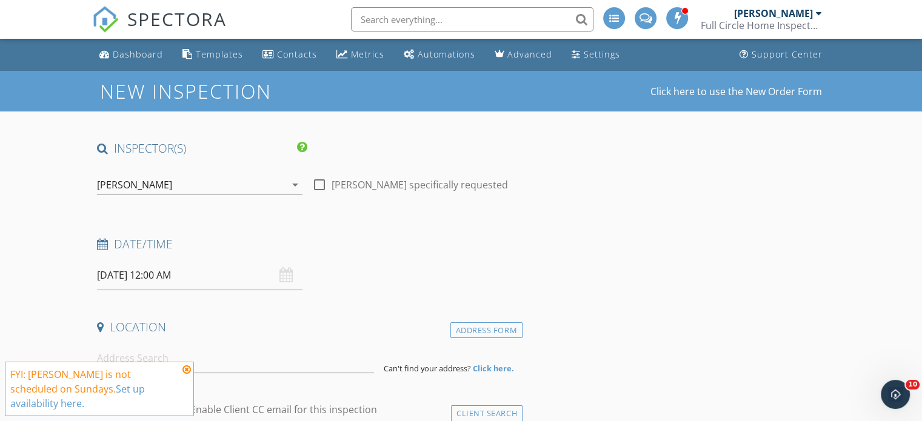
click at [293, 184] on icon "arrow_drop_down" at bounding box center [295, 185] width 15 height 15
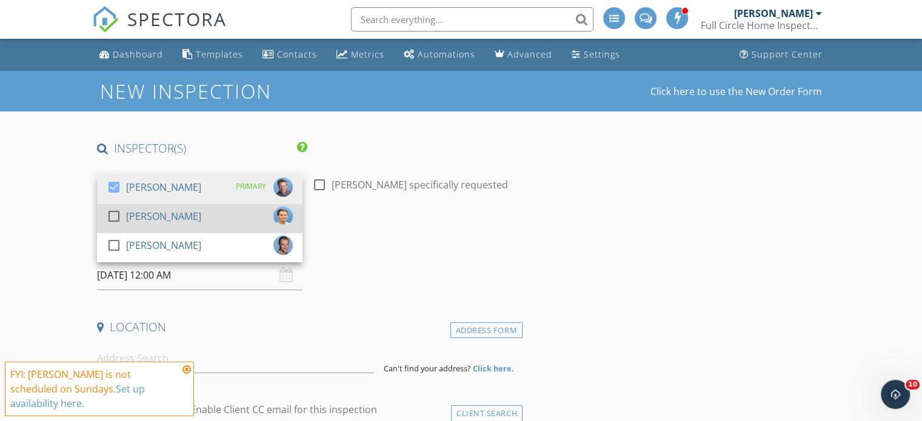
click at [116, 218] on div at bounding box center [114, 216] width 21 height 21
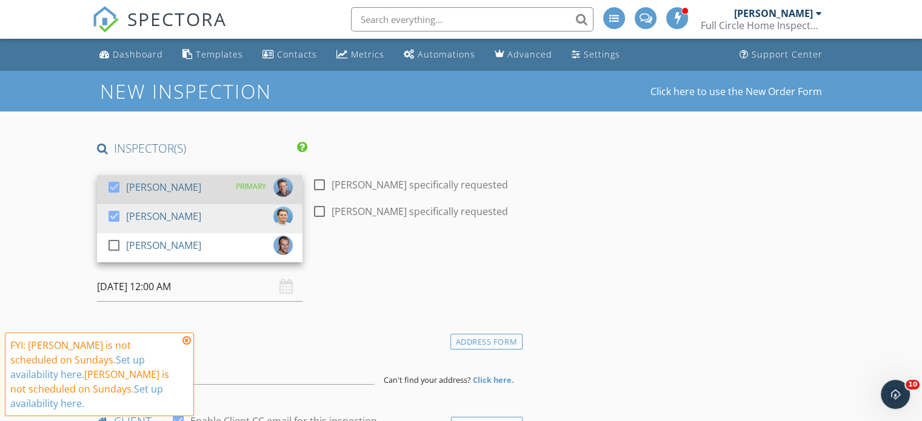
click at [113, 185] on div at bounding box center [114, 187] width 21 height 21
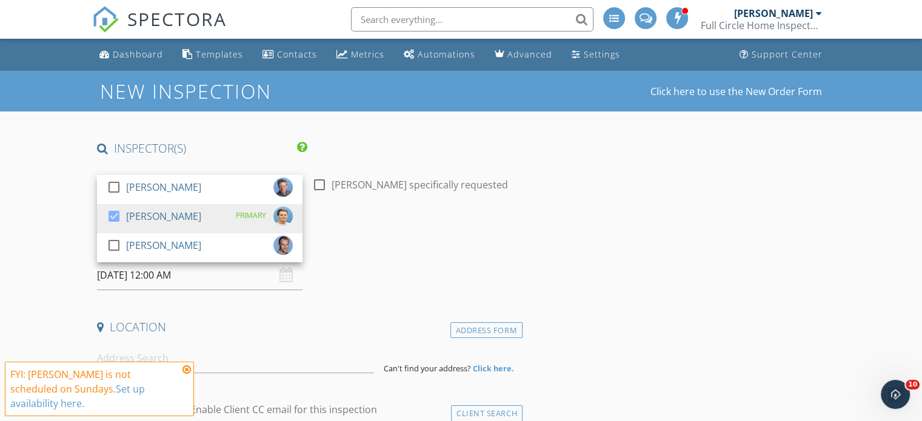
click at [353, 250] on h4 "Date/Time" at bounding box center [307, 244] width 421 height 16
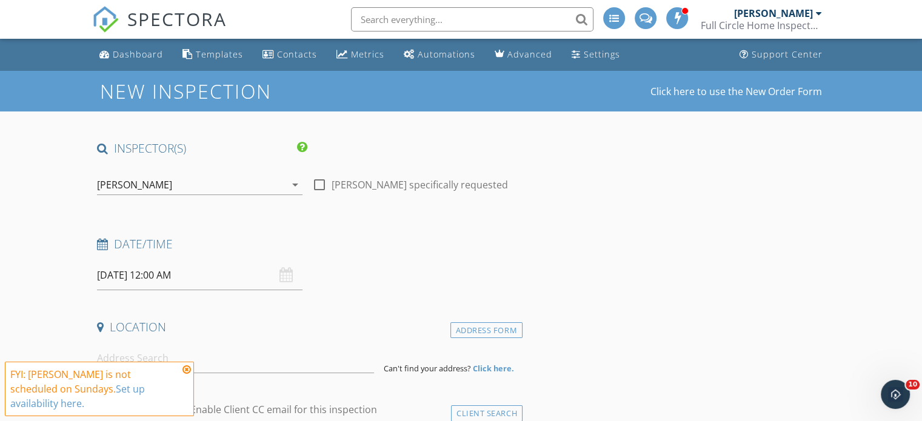
scroll to position [68, 0]
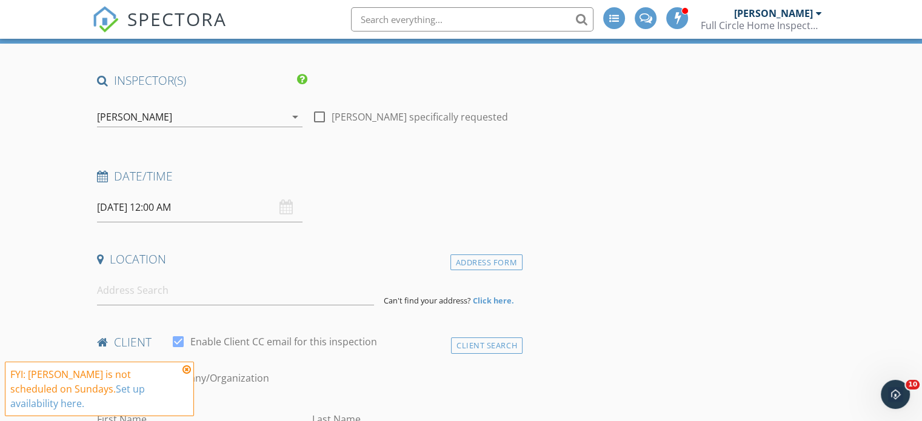
click at [200, 209] on input "09/28/2025 12:00 AM" at bounding box center [199, 208] width 205 height 30
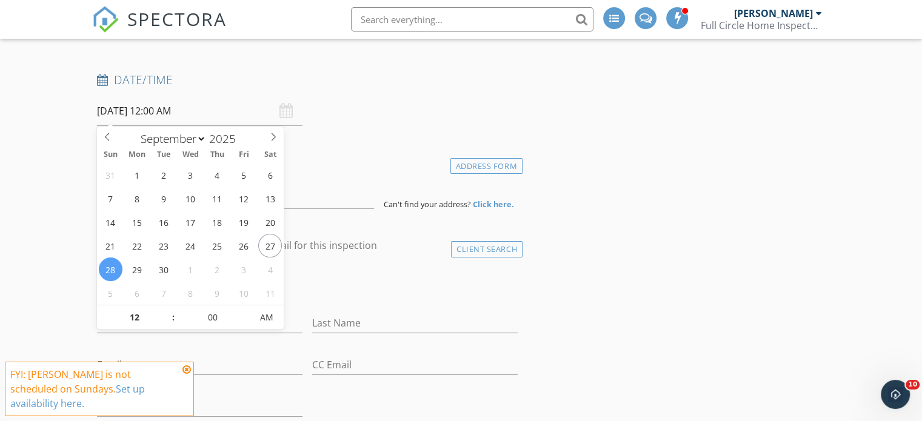
scroll to position [165, 0]
type input "09/23/2025 12:00 AM"
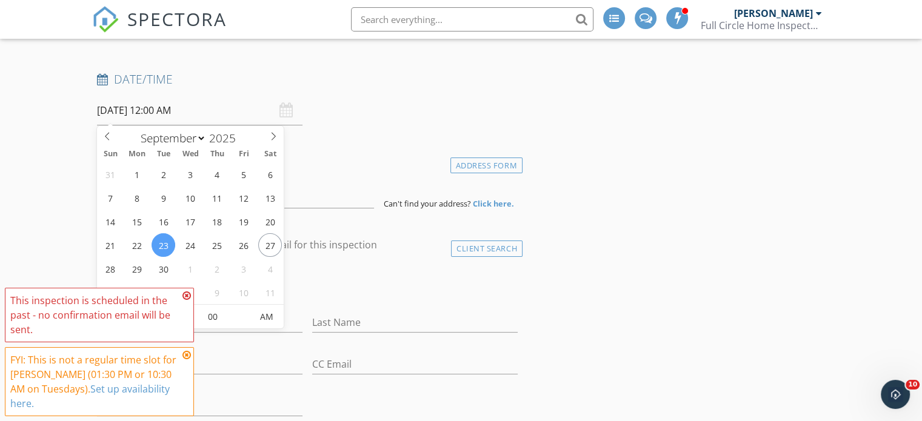
scroll to position [207, 0]
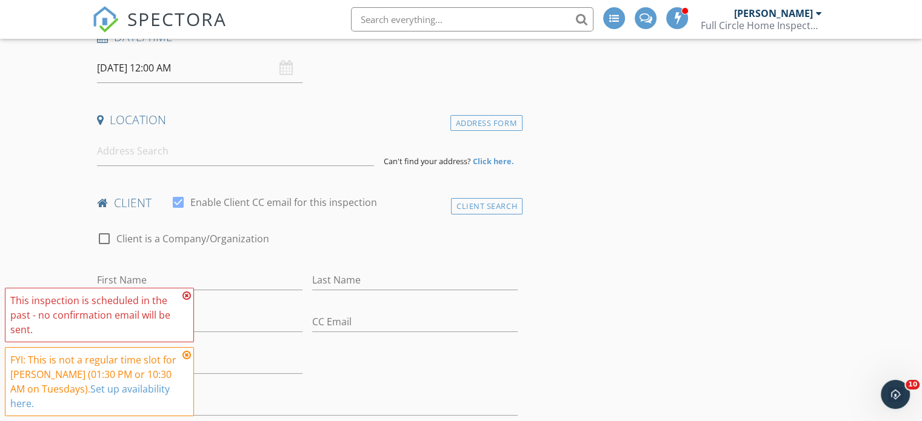
click at [185, 292] on icon at bounding box center [186, 296] width 8 height 10
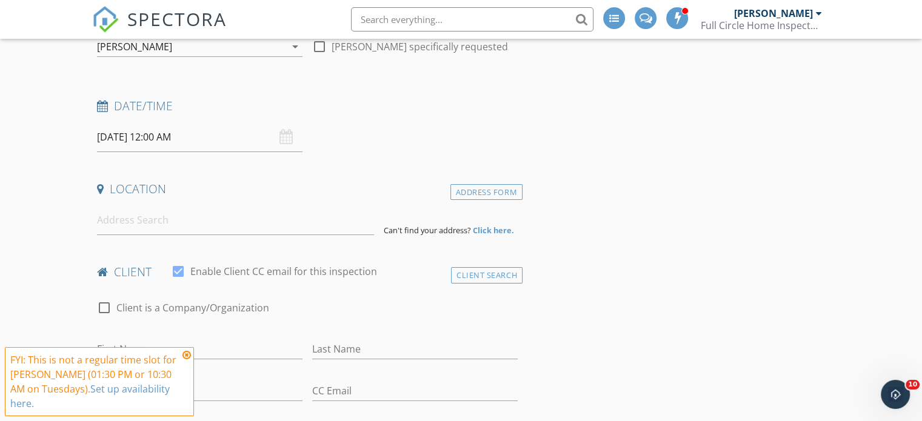
scroll to position [138, 0]
click at [170, 135] on input "09/23/2025 12:00 AM" at bounding box center [199, 137] width 205 height 30
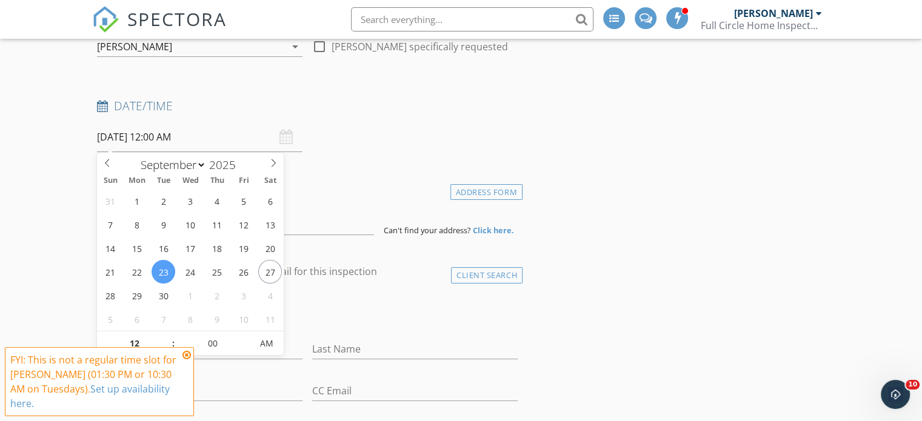
scroll to position [194, 0]
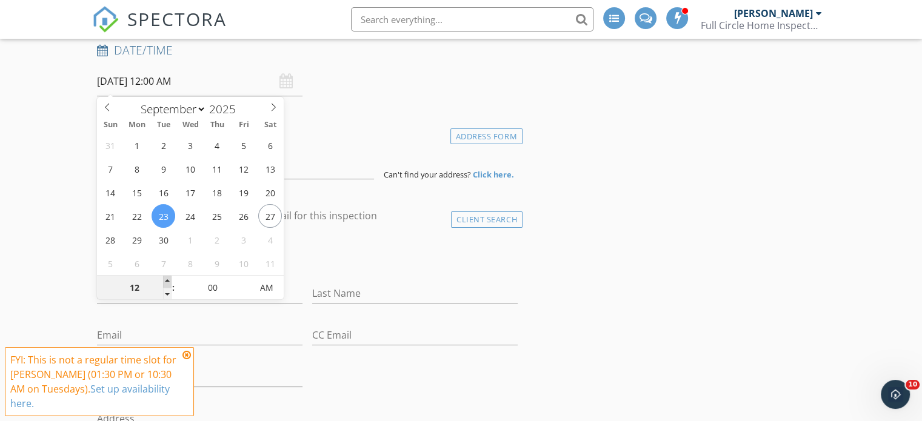
type input "01"
click at [166, 281] on span at bounding box center [167, 282] width 8 height 12
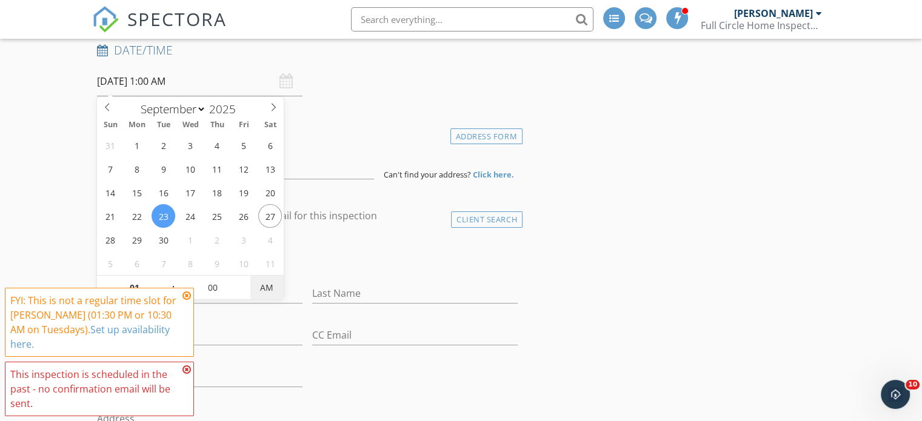
type input "09/23/2025 1:00 PM"
click at [264, 291] on span "PM" at bounding box center [266, 288] width 33 height 24
click at [367, 253] on div "check_box_outline_blank Client is a Company/Organization" at bounding box center [307, 258] width 421 height 32
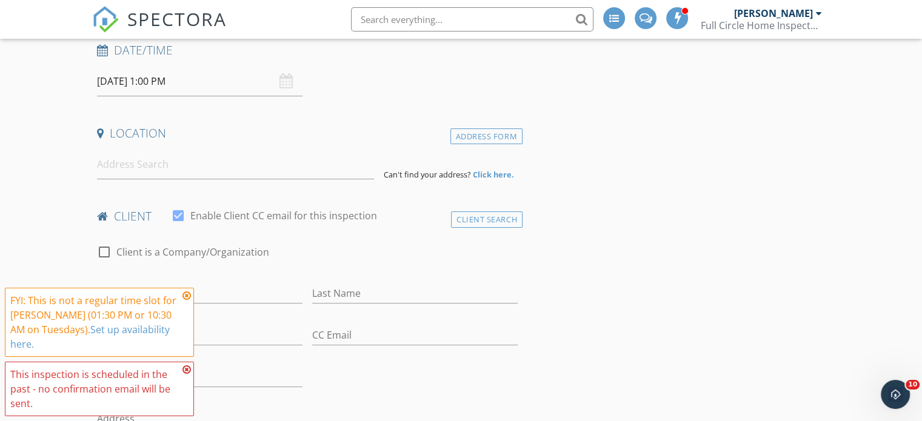
click at [187, 293] on icon at bounding box center [186, 296] width 8 height 10
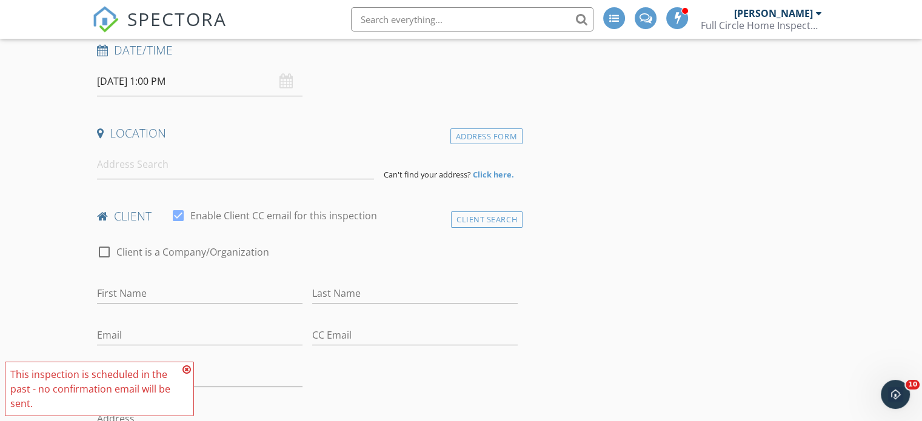
click at [185, 368] on icon at bounding box center [186, 370] width 8 height 10
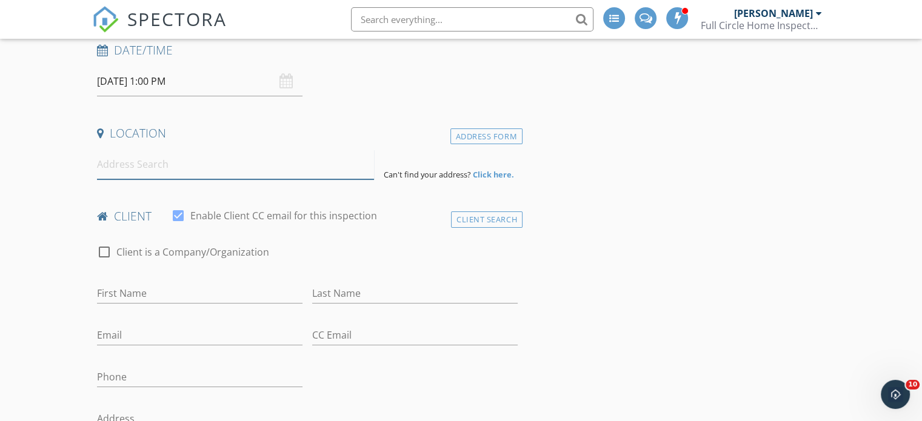
click at [110, 165] on input at bounding box center [235, 165] width 277 height 30
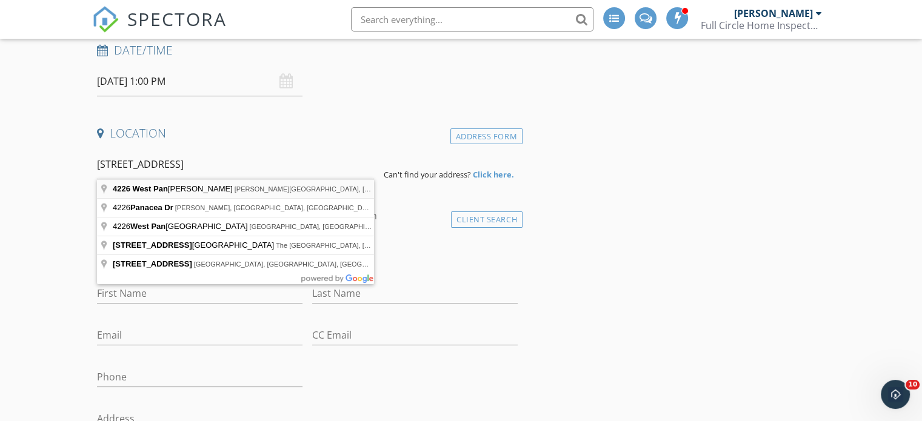
type input "4226 West Pansy Lane, Beverly Hills, FL, USA"
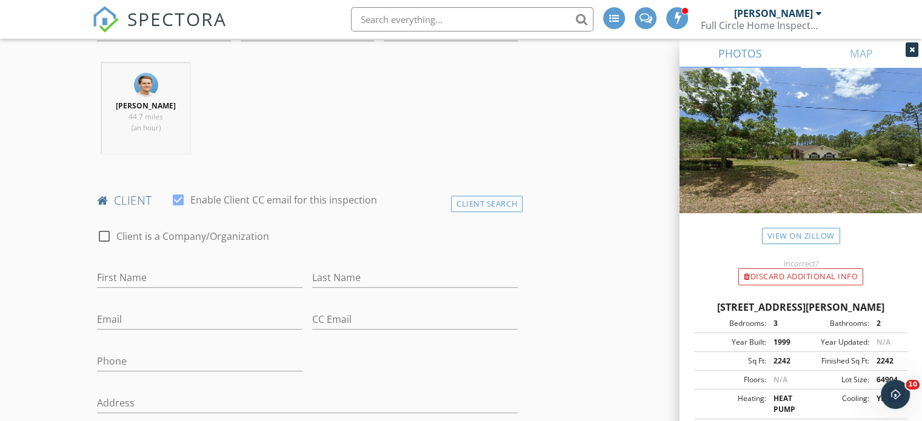
scroll to position [487, 0]
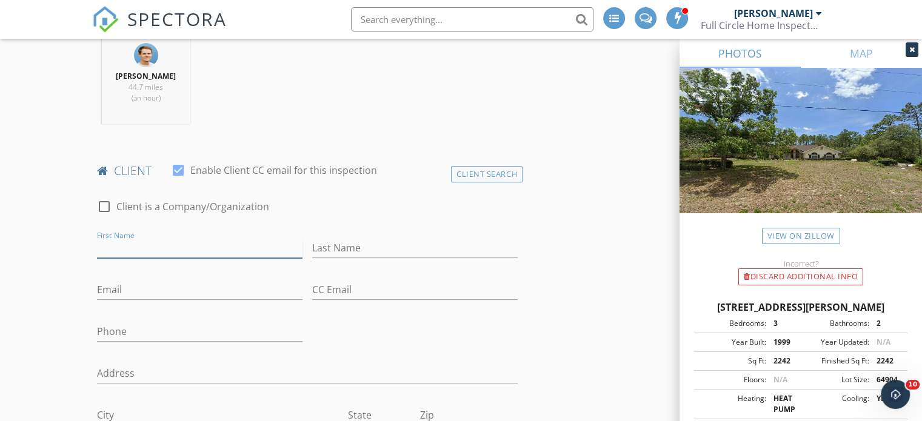
click at [107, 245] on input "First Name" at bounding box center [199, 248] width 205 height 20
type input "Chase"
click at [318, 245] on input "Last Name" at bounding box center [414, 248] width 205 height 20
type input "Goldsborough"
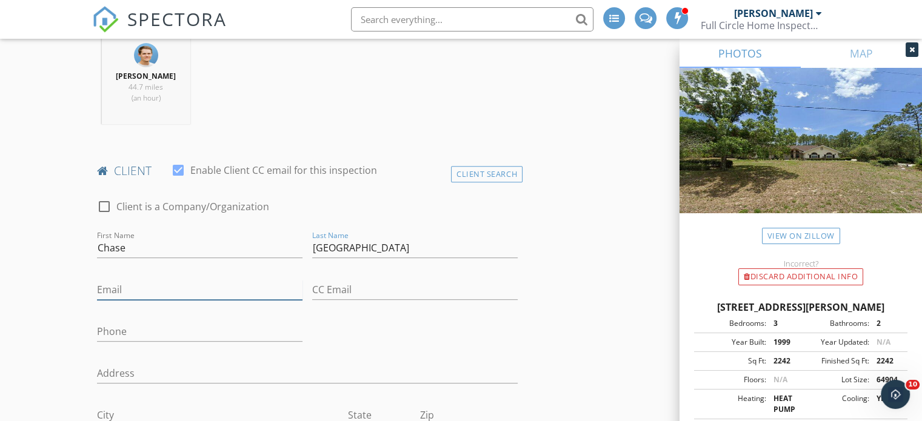
click at [111, 290] on input "Email" at bounding box center [199, 290] width 205 height 20
type input "greenar1993@gmail.com"
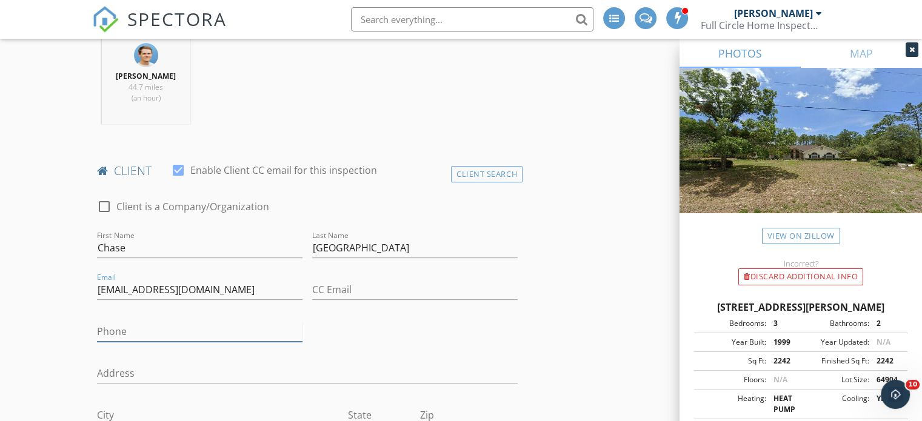
click at [109, 327] on input "Phone" at bounding box center [199, 332] width 205 height 20
type input "352-270-2474"
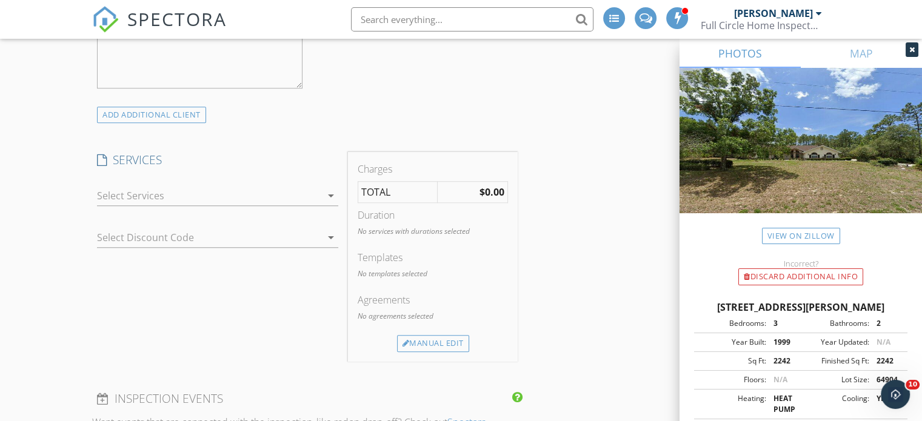
scroll to position [1017, 0]
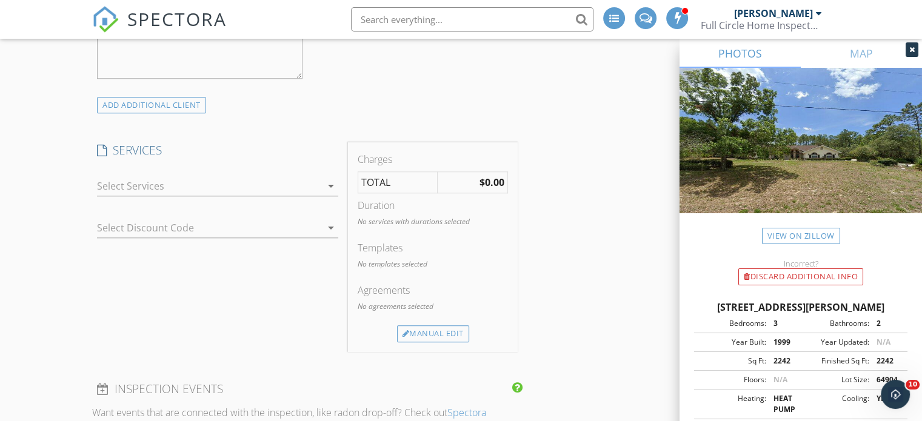
click at [330, 183] on icon "arrow_drop_down" at bounding box center [331, 186] width 15 height 15
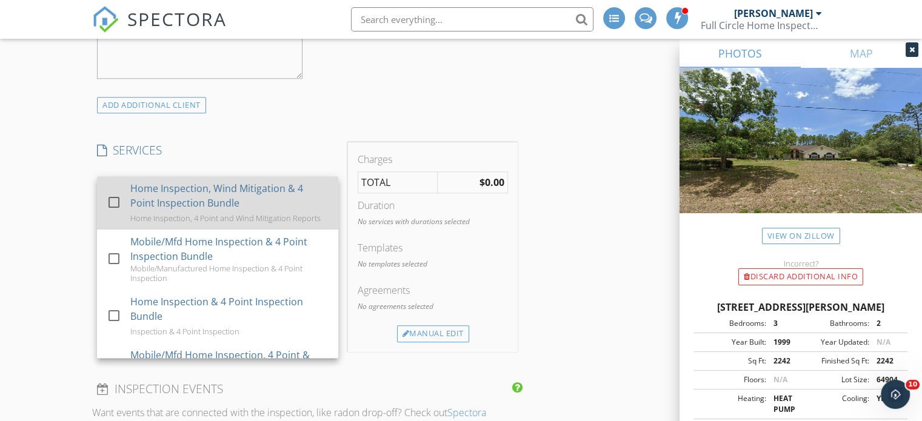
click at [113, 202] on div at bounding box center [114, 202] width 21 height 21
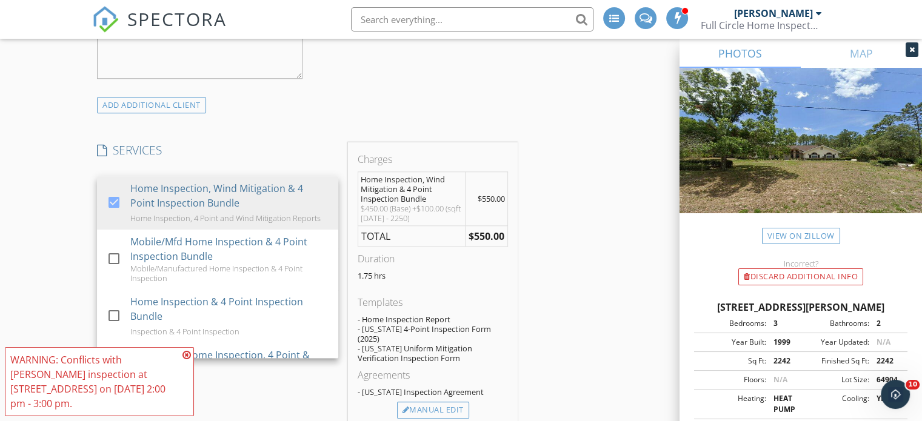
click at [51, 241] on div "New Inspection Click here to use the New Order Form INSPECTOR(S) check_box_outl…" at bounding box center [461, 352] width 922 height 2597
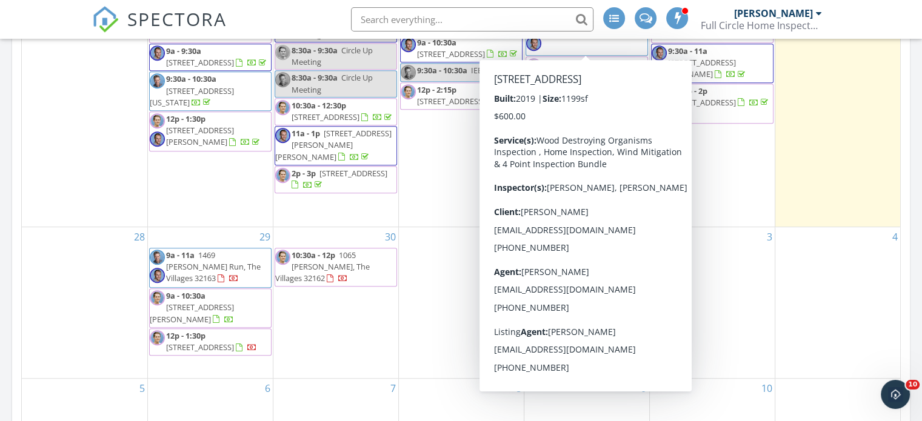
click at [916, 300] on div "[DATE] All Inspectors No results found New Inspection New Quote Map + − Leaflet…" at bounding box center [461, 67] width 922 height 1103
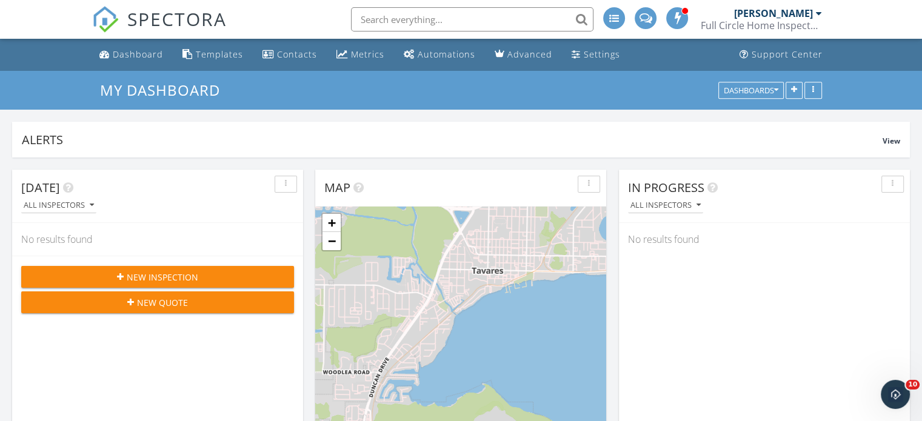
click at [175, 279] on span "New Inspection" at bounding box center [163, 277] width 72 height 13
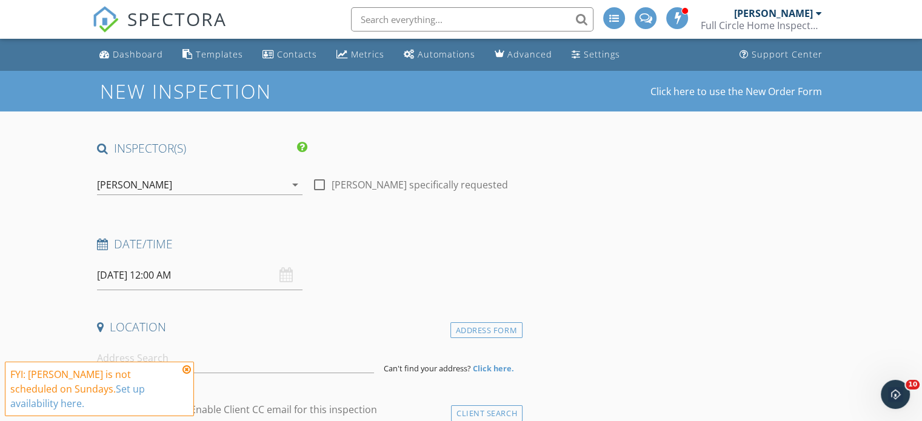
click at [295, 185] on icon "arrow_drop_down" at bounding box center [295, 185] width 15 height 15
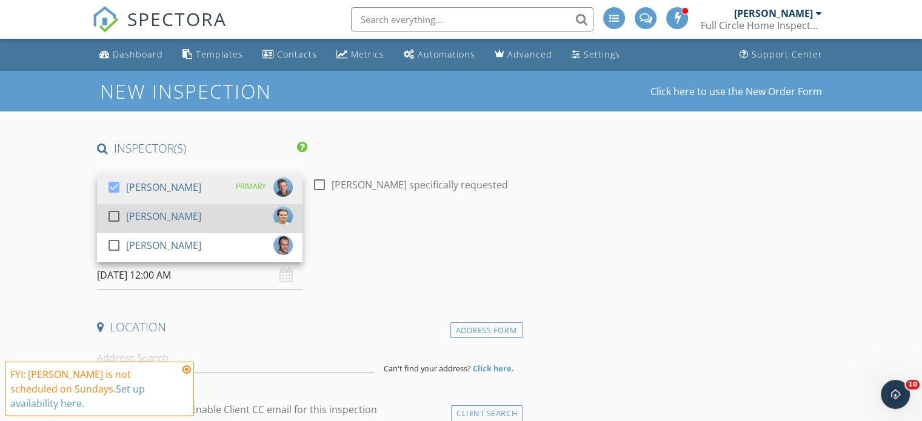
click at [113, 215] on div at bounding box center [114, 216] width 21 height 21
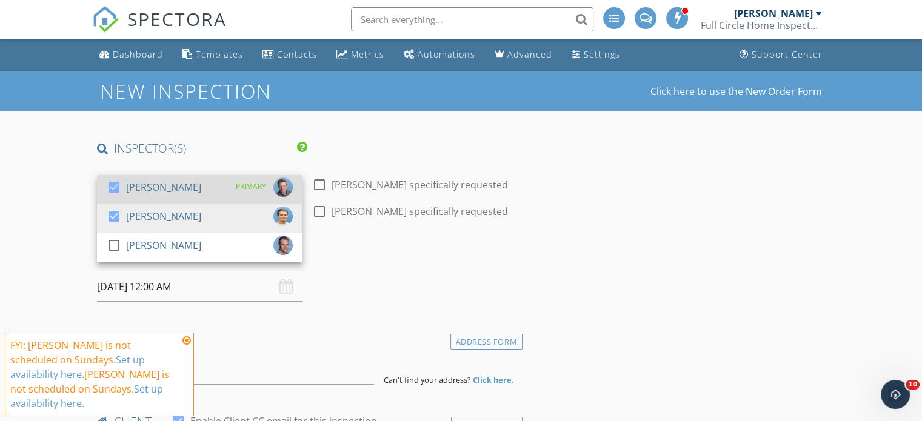
click at [114, 183] on div at bounding box center [114, 187] width 21 height 21
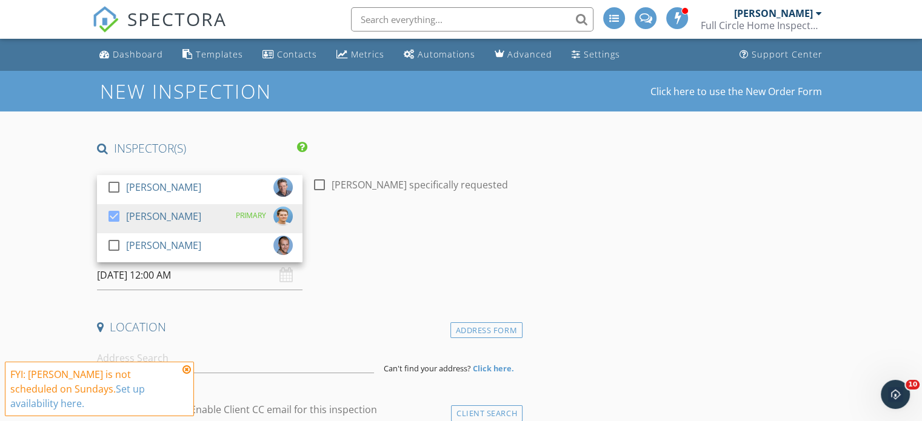
click at [208, 277] on input "[DATE] 12:00 AM" at bounding box center [199, 276] width 205 height 30
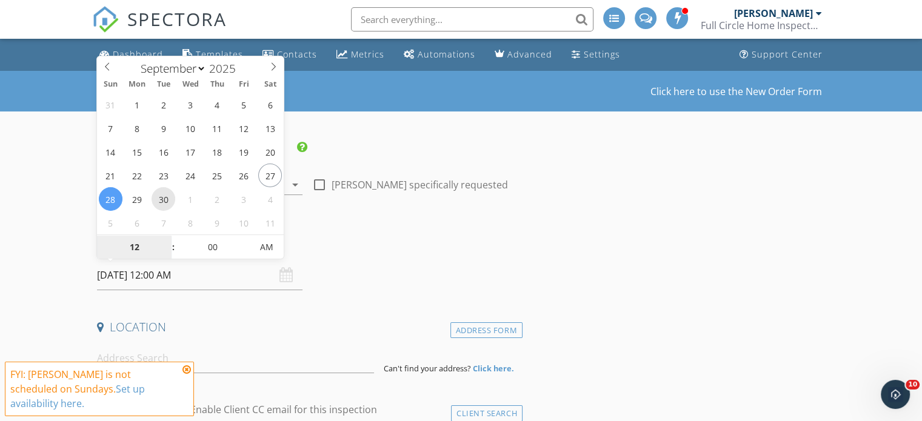
type input "[DATE] 12:00 AM"
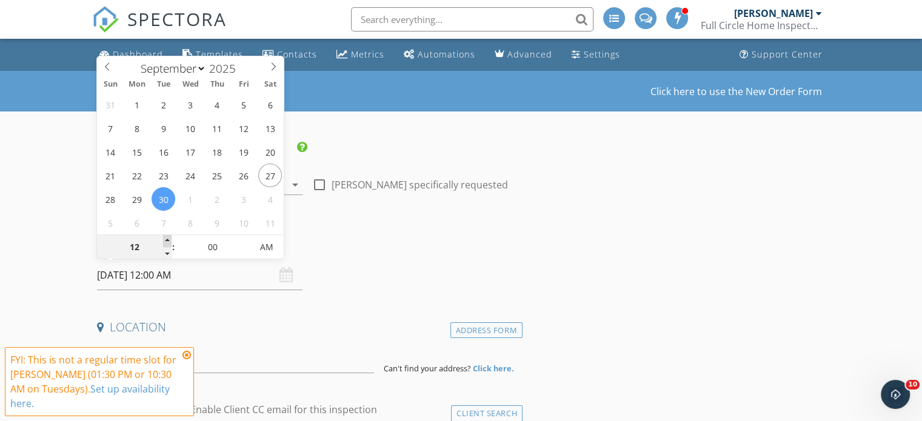
type input "01"
click at [167, 239] on span at bounding box center [167, 241] width 8 height 12
type input "[DATE] 1:00 PM"
click at [269, 247] on span "AM" at bounding box center [266, 247] width 33 height 24
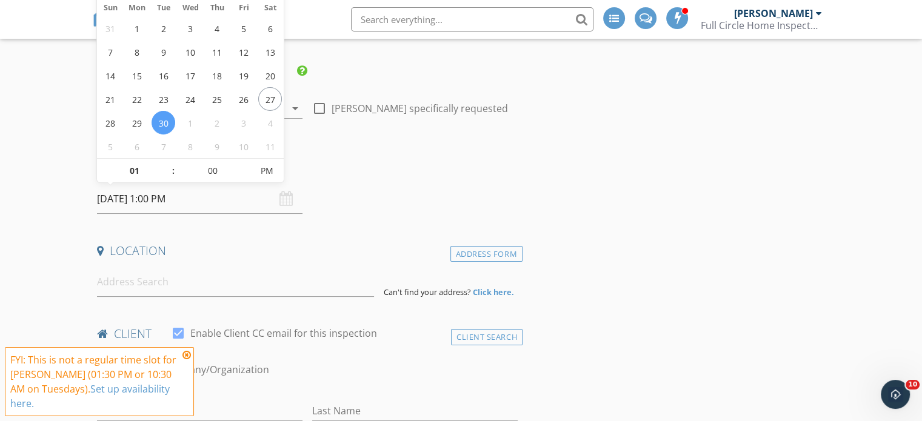
scroll to position [85, 0]
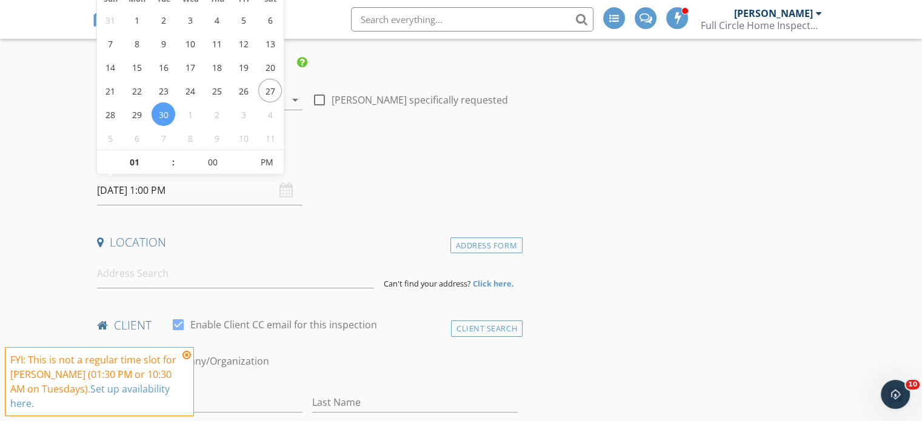
click at [187, 355] on icon at bounding box center [186, 355] width 8 height 10
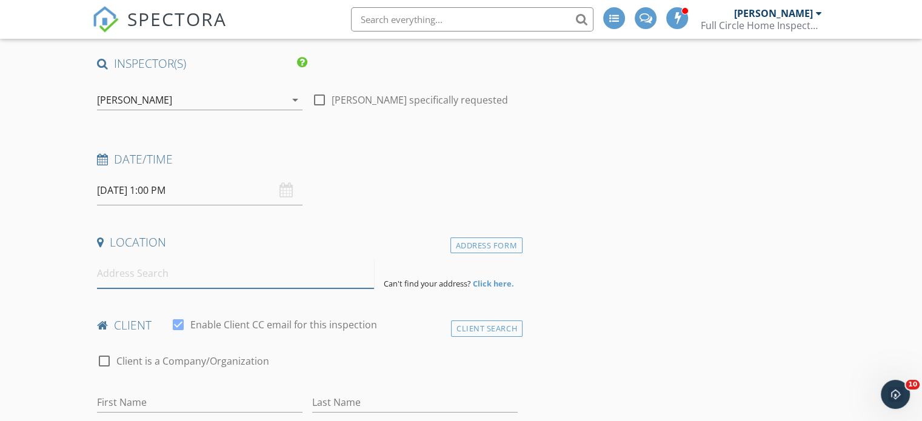
click at [117, 276] on input at bounding box center [235, 274] width 277 height 30
type input "[STREET_ADDRESS][PERSON_NAME][PERSON_NAME]"
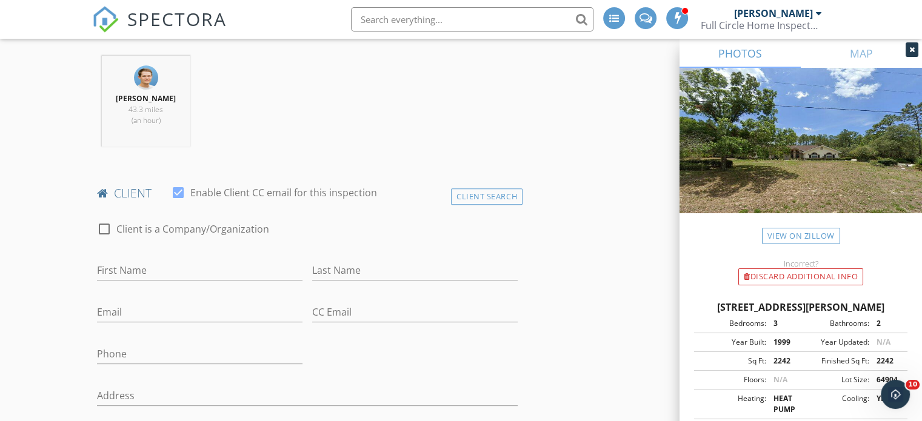
scroll to position [468, 0]
click at [106, 267] on input "First Name" at bounding box center [199, 268] width 205 height 20
type input "Chase"
click at [318, 267] on input "Last Name" at bounding box center [414, 268] width 205 height 20
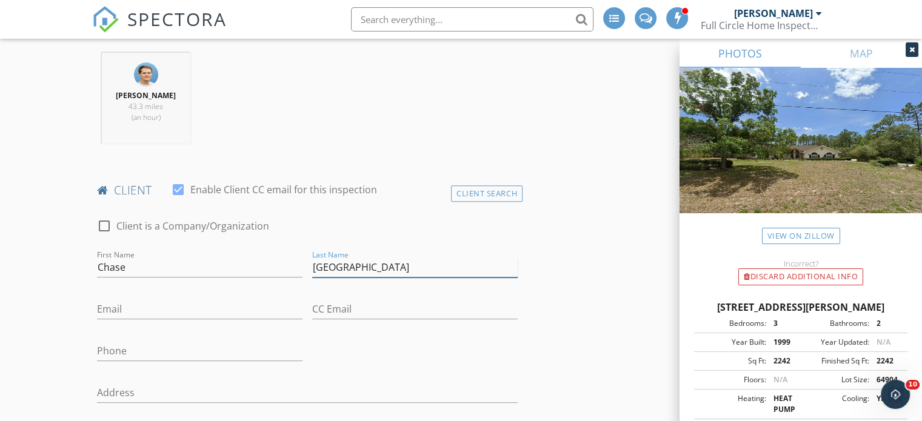
type input "[GEOGRAPHIC_DATA]"
click at [105, 309] on input "Email" at bounding box center [199, 309] width 205 height 20
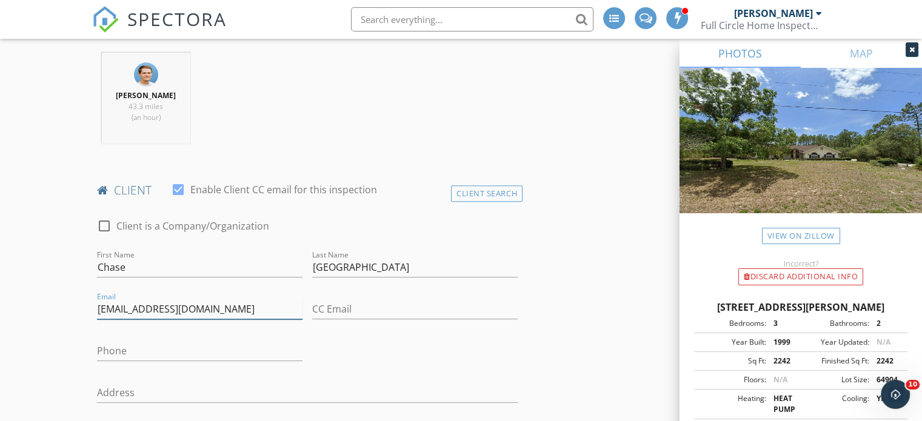
type input "[EMAIL_ADDRESS][DOMAIN_NAME]"
click at [110, 345] on input "Phone" at bounding box center [199, 351] width 205 height 20
type input "[PHONE_NUMBER]"
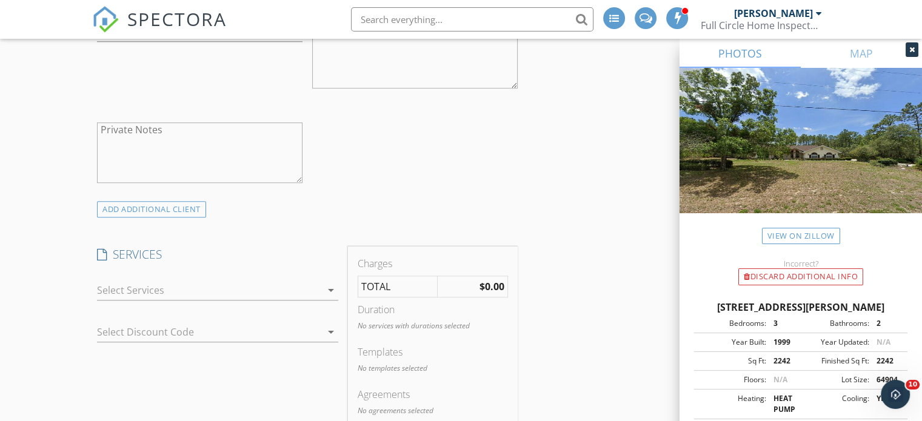
scroll to position [998, 0]
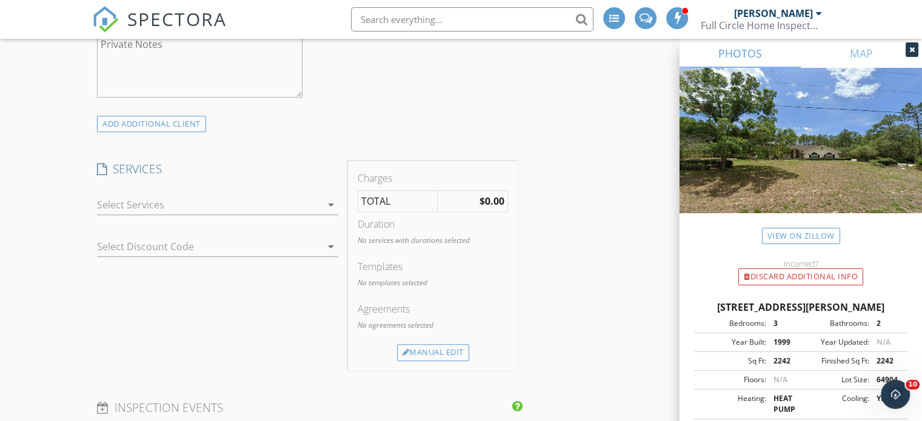
click at [330, 202] on icon "arrow_drop_down" at bounding box center [331, 205] width 15 height 15
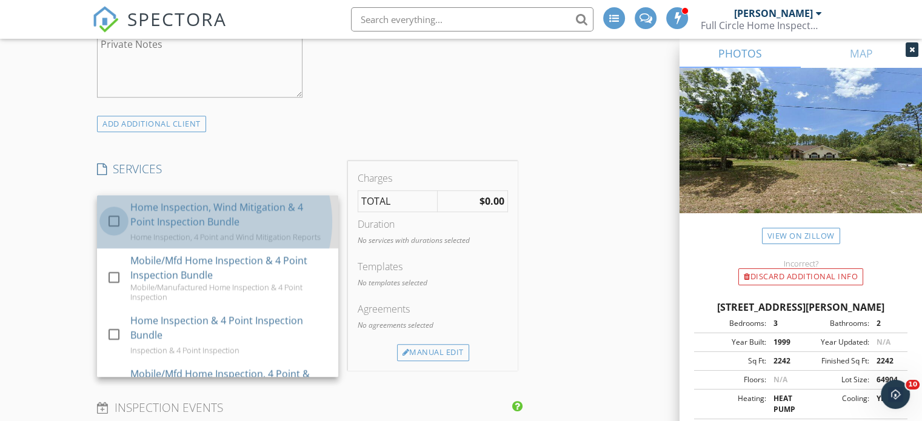
click at [112, 216] on div at bounding box center [114, 221] width 21 height 21
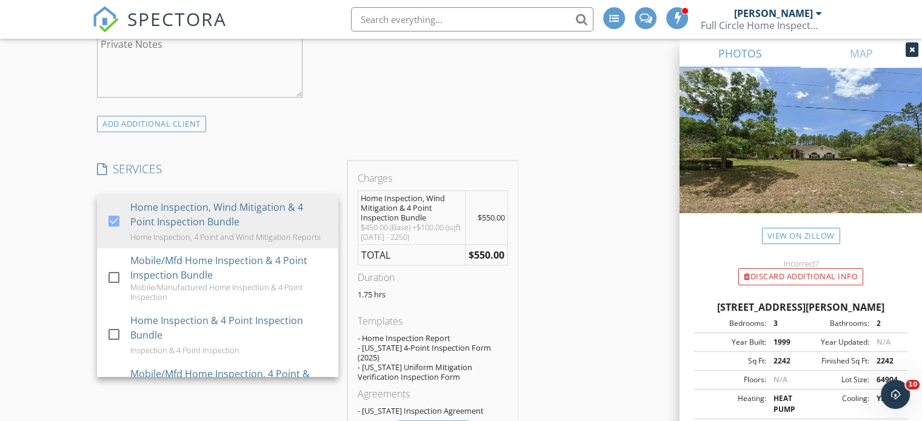
click at [65, 257] on div "New Inspection Click here to use the New Order Form INSPECTOR(S) check_box_outl…" at bounding box center [461, 371] width 922 height 2597
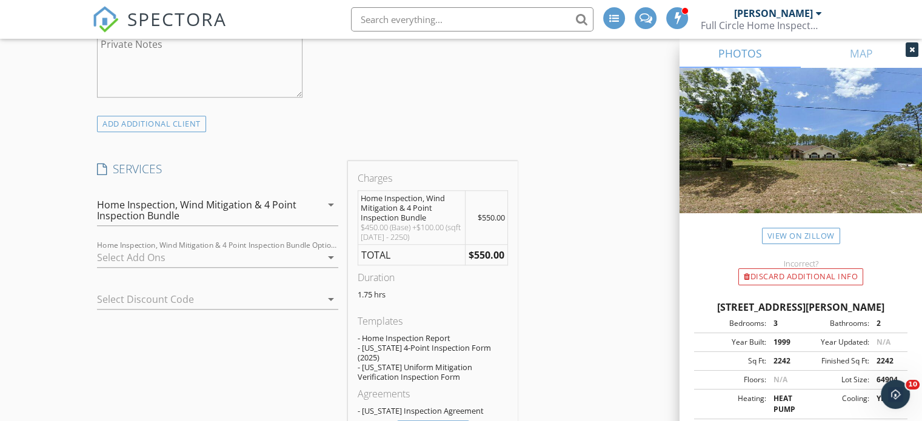
click at [125, 256] on div at bounding box center [209, 257] width 224 height 19
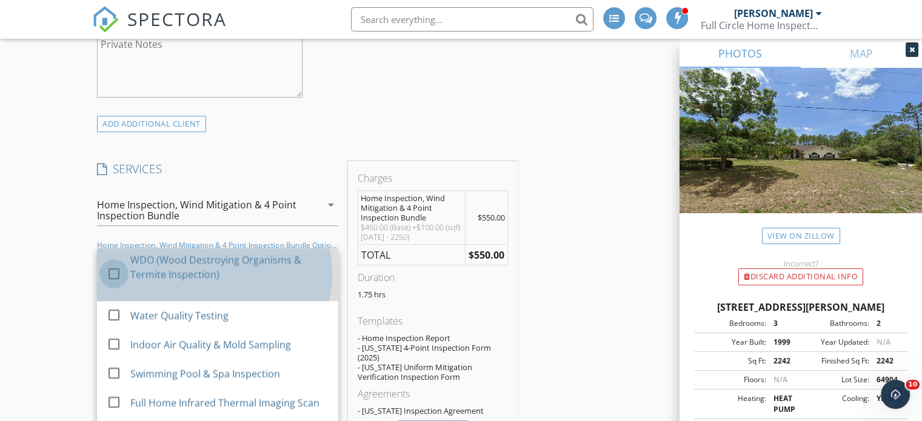
click at [113, 270] on div at bounding box center [114, 274] width 21 height 21
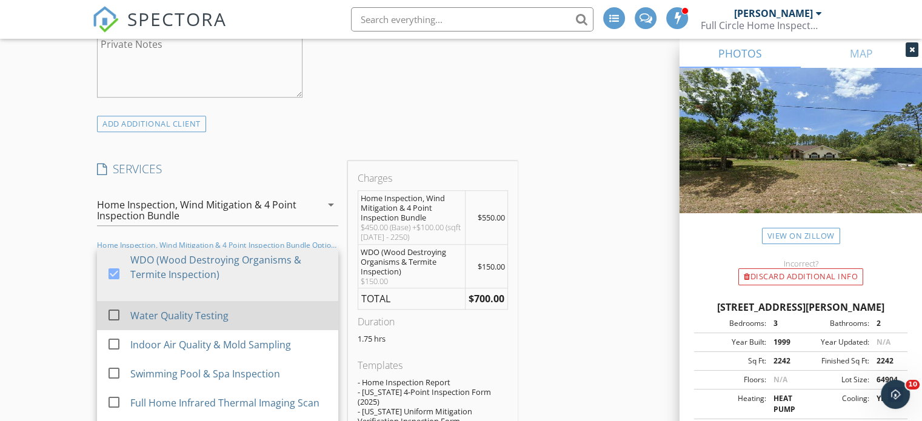
scroll to position [17, 0]
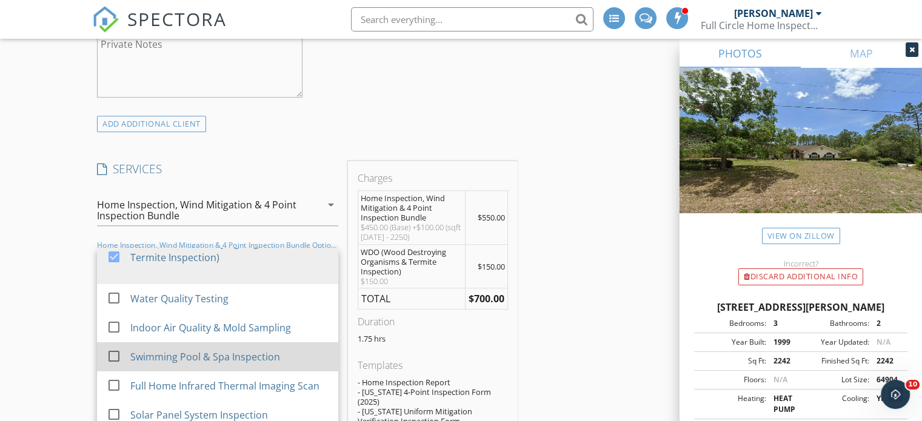
click at [112, 351] on div at bounding box center [114, 356] width 21 height 21
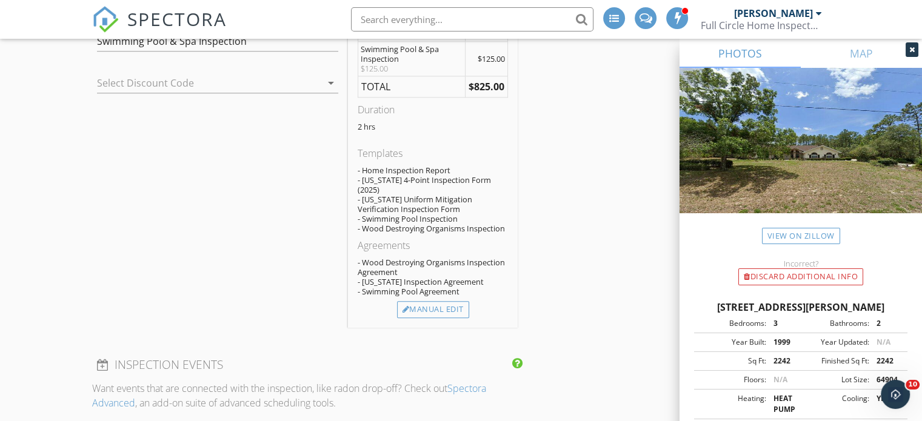
scroll to position [1294, 0]
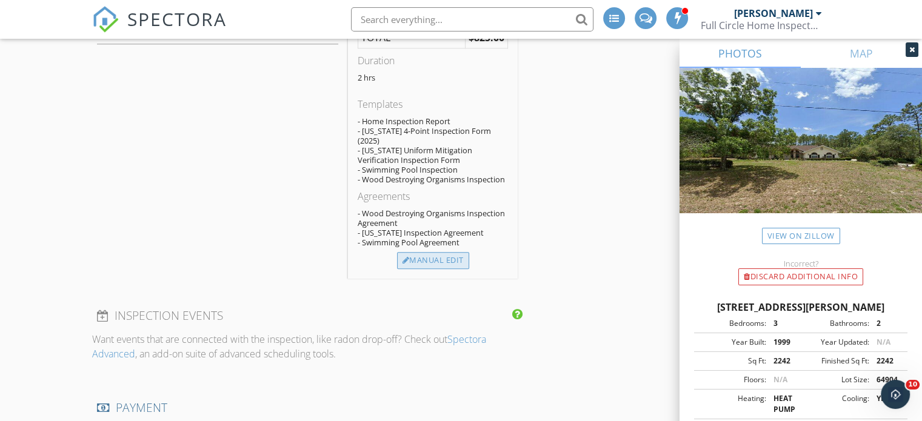
click at [438, 252] on div "Manual Edit" at bounding box center [433, 260] width 72 height 17
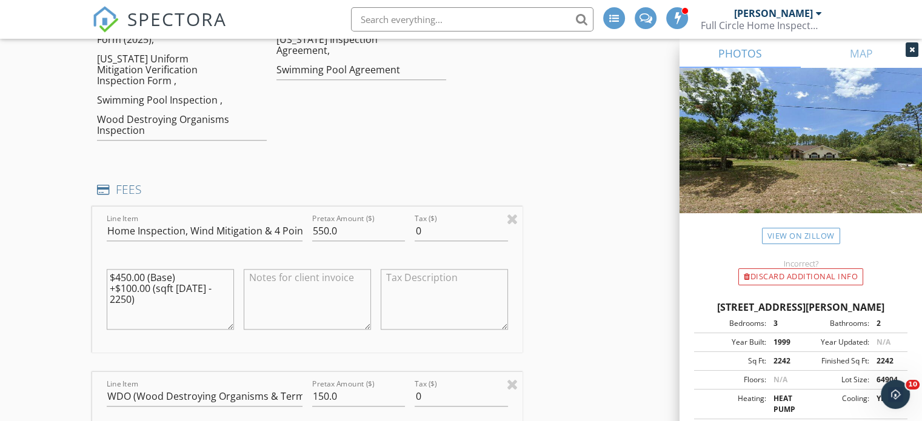
scroll to position [1173, 0]
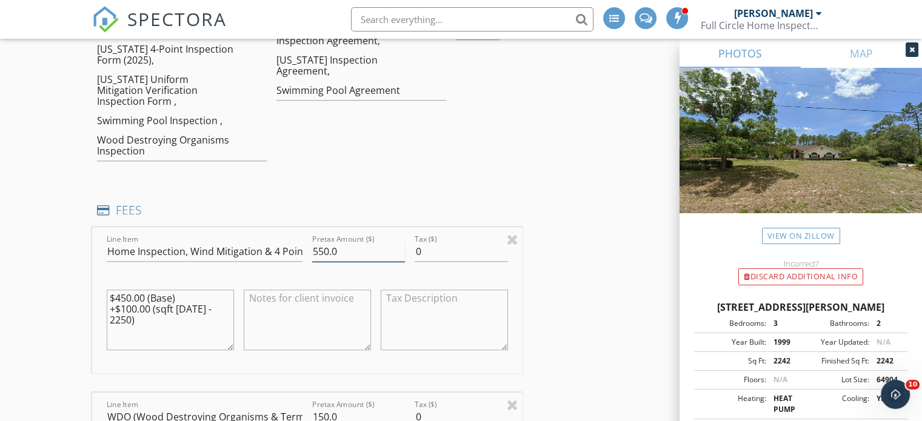
click at [342, 242] on input "550.0" at bounding box center [358, 252] width 93 height 20
type input "575.00"
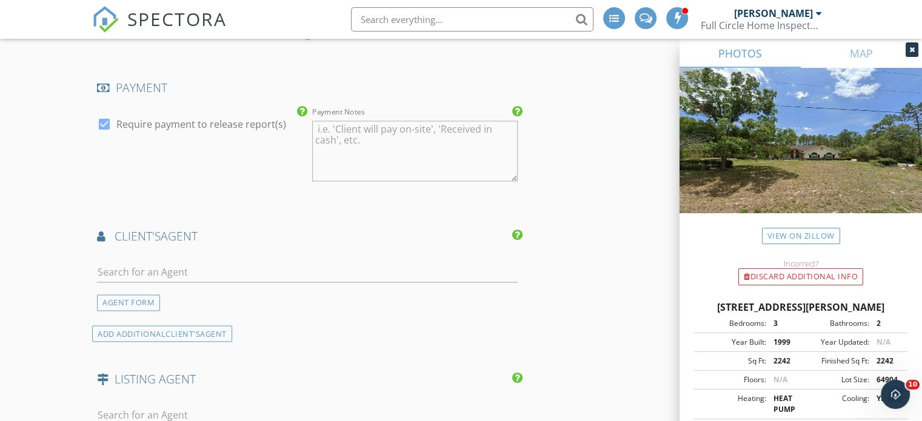
scroll to position [1997, 0]
click at [116, 260] on input "text" at bounding box center [307, 270] width 421 height 20
type input "s"
click at [143, 292] on div "AGENT FORM" at bounding box center [128, 300] width 63 height 16
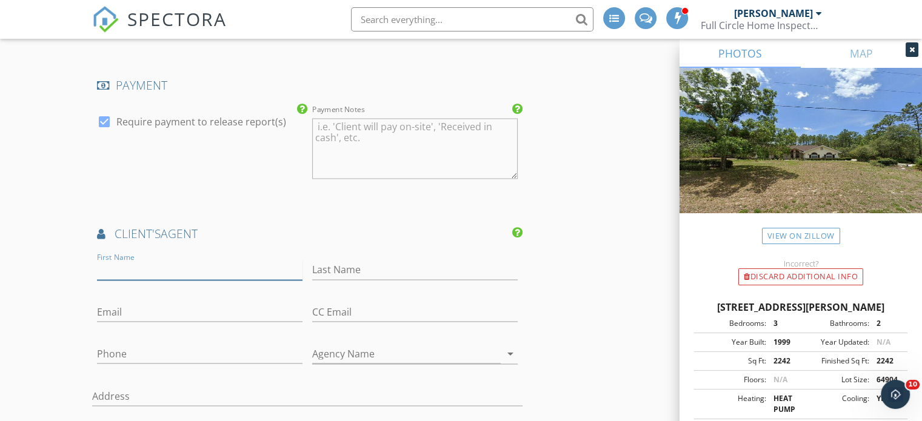
click at [115, 260] on input "First Name" at bounding box center [199, 270] width 205 height 20
type input "Allison"
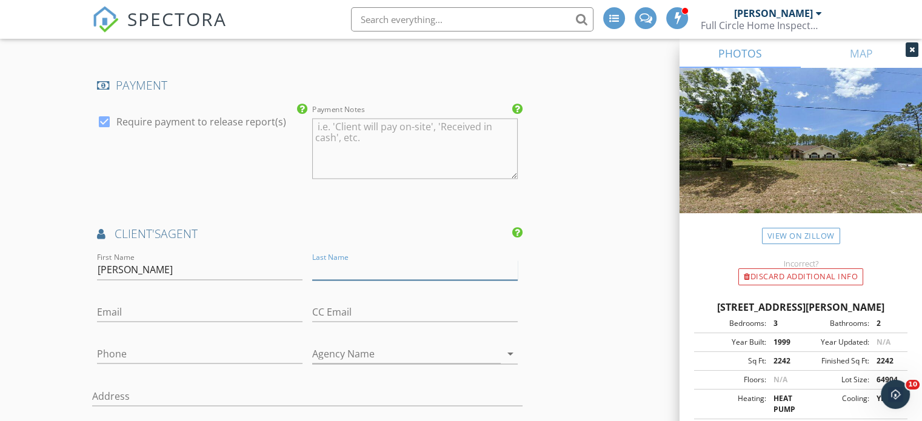
click at [322, 260] on input "Last Name" at bounding box center [414, 270] width 205 height 20
type input "Sorkness"
click at [110, 302] on input "Email" at bounding box center [199, 312] width 205 height 20
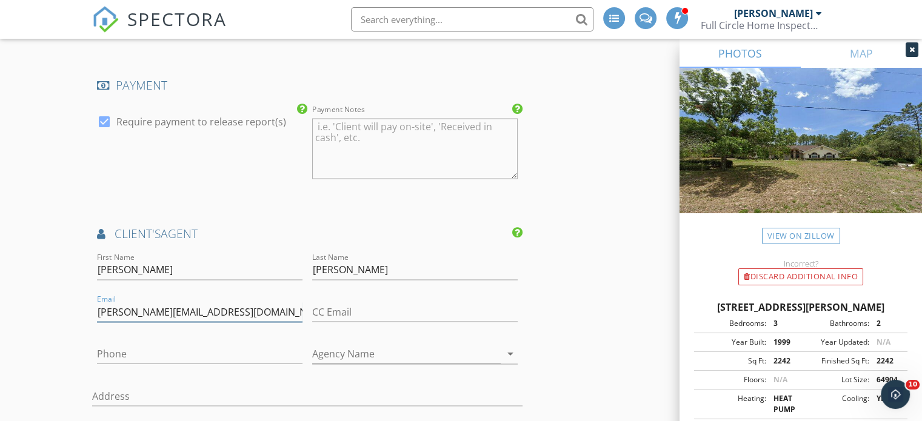
type input "allison@yourcitrusagent.com"
click at [107, 344] on input "Phone" at bounding box center [199, 354] width 205 height 20
type input "561-839-0006"
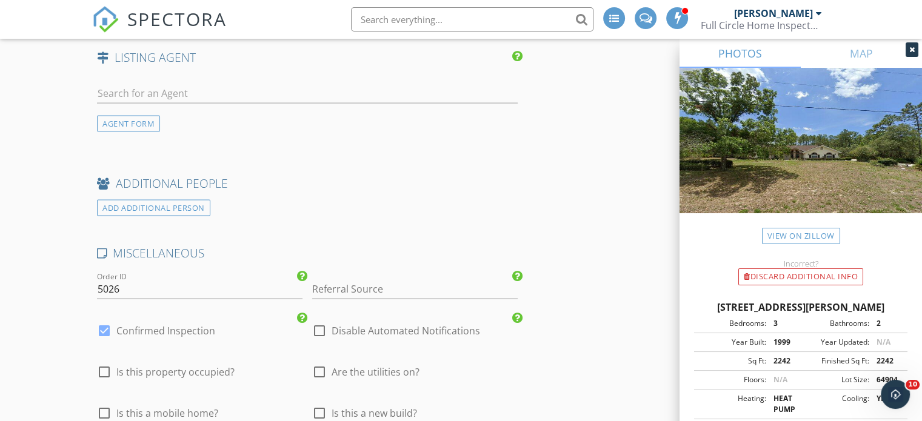
scroll to position [2705, 0]
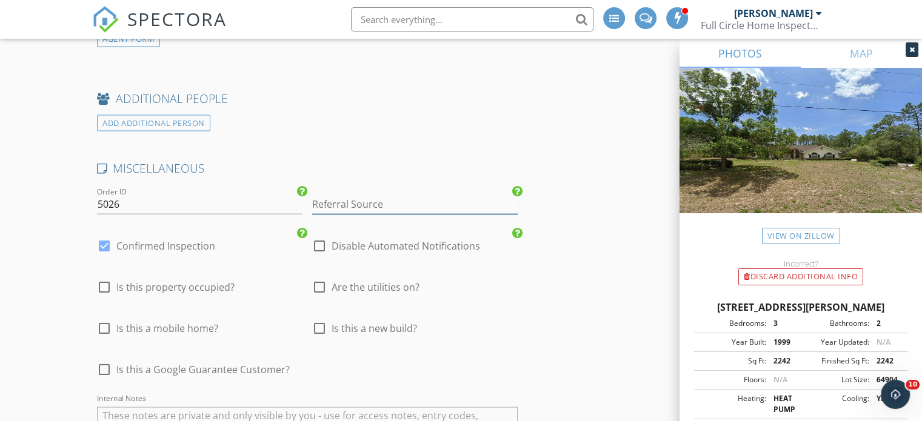
click at [333, 195] on input "Referral Source" at bounding box center [414, 205] width 205 height 20
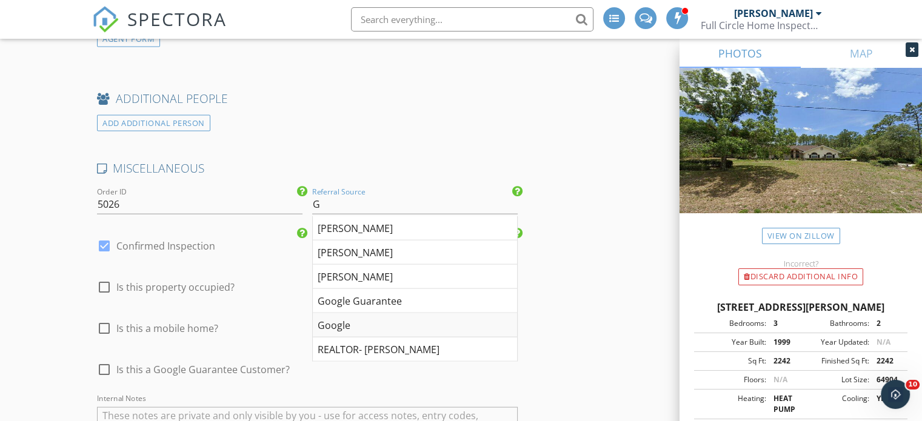
click at [342, 313] on div "Google" at bounding box center [415, 325] width 204 height 24
type input "Google"
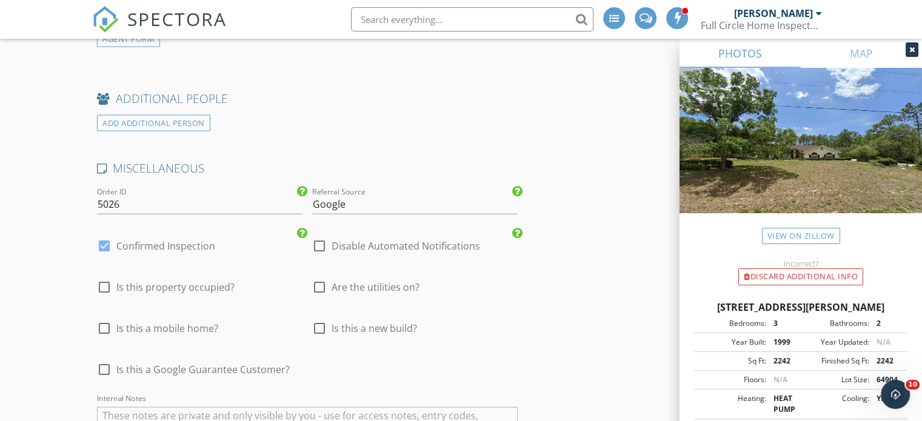
scroll to position [2875, 0]
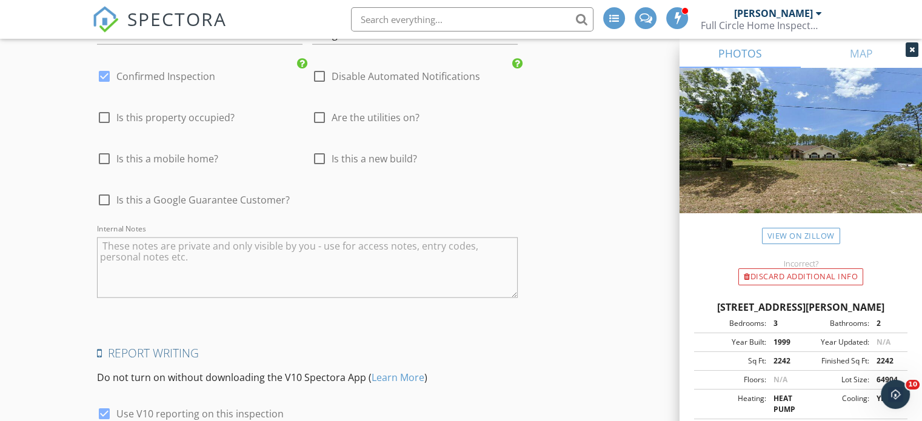
click at [115, 241] on textarea "Internal Notes" at bounding box center [307, 268] width 421 height 61
type textarea "not sure of roof age, agent let in"
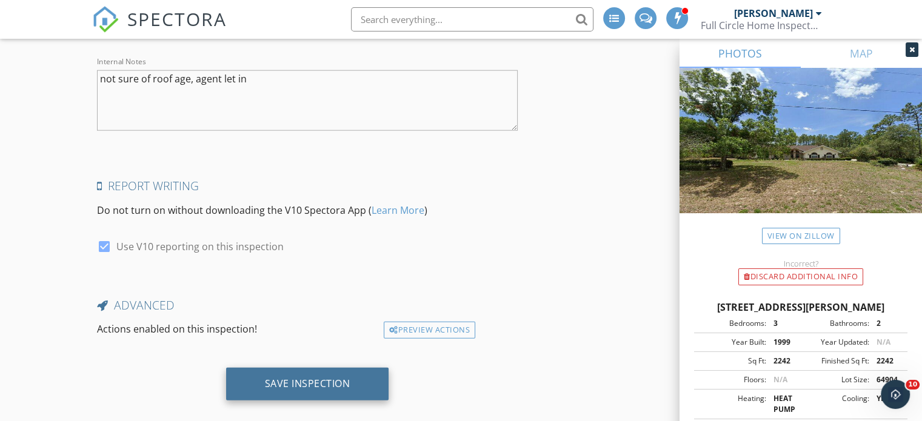
click at [330, 378] on div "Save Inspection" at bounding box center [307, 384] width 85 height 12
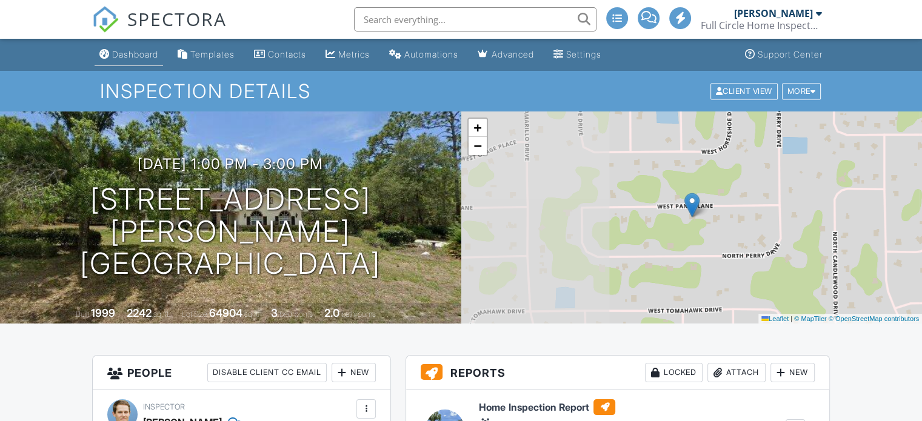
click at [133, 54] on div "Dashboard" at bounding box center [135, 54] width 46 height 10
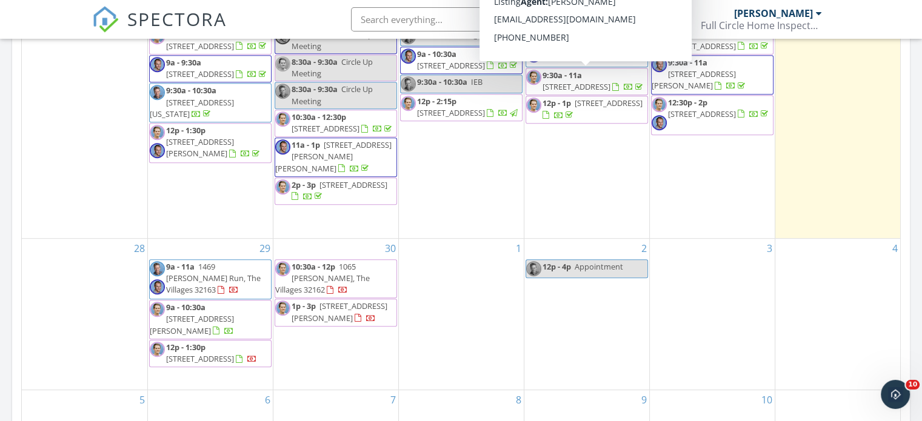
scroll to position [635, 0]
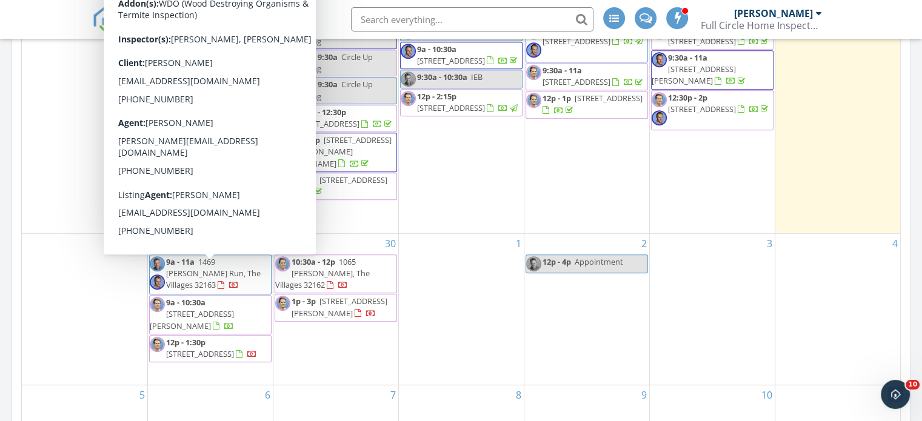
click at [211, 280] on span "1469 [PERSON_NAME] Run, The Villages 32163" at bounding box center [213, 273] width 95 height 34
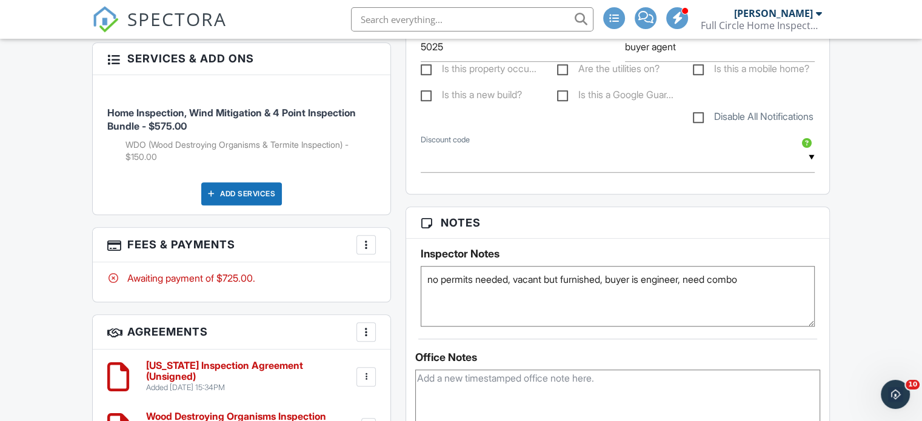
scroll to position [903, 0]
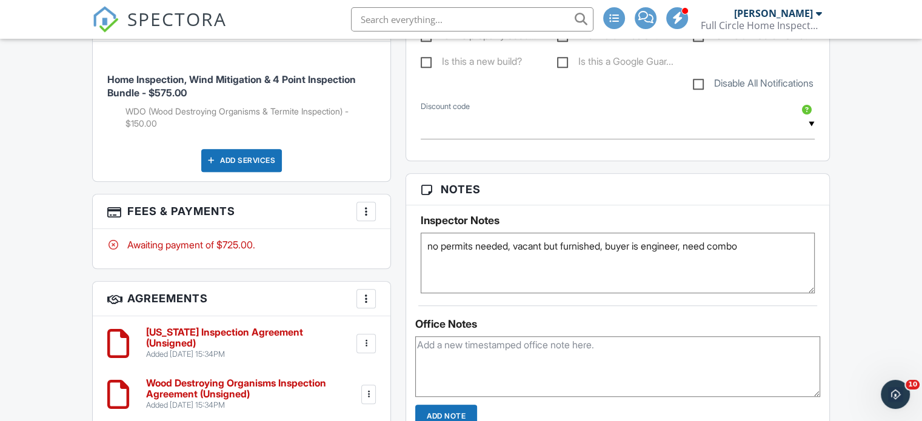
click at [762, 258] on textarea "no permits needed, vacant but furnished, buyer is engineer, need combo" at bounding box center [618, 263] width 394 height 61
type textarea "no permits needed, vacant but furnished, buyer is engineer, combo is 0103"
click at [861, 233] on div "Dashboard Templates Contacts Metrics Automations Advanced Settings Support Cent…" at bounding box center [461, 193] width 922 height 2115
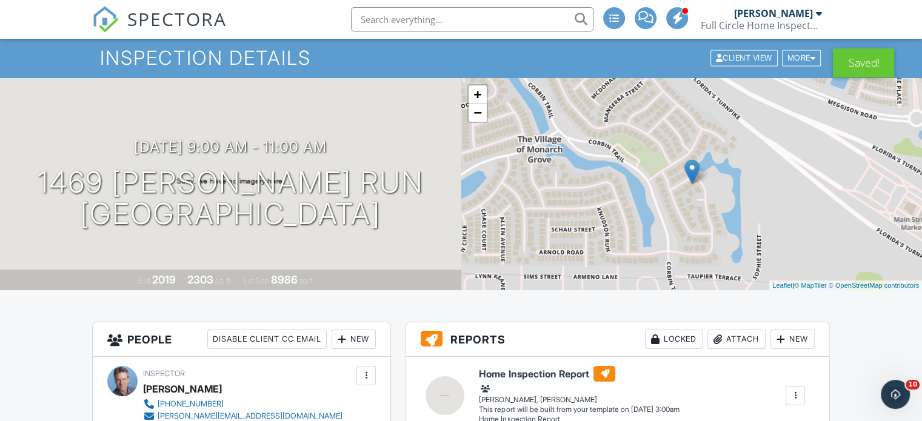
scroll to position [0, 0]
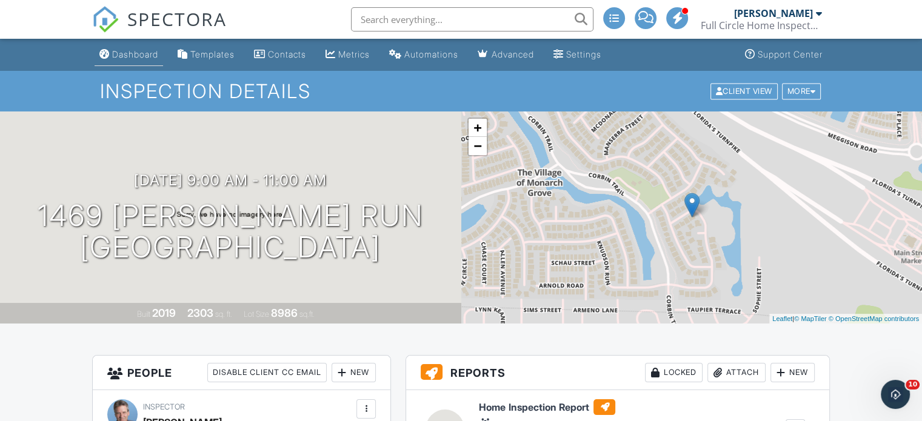
click at [135, 55] on div "Dashboard" at bounding box center [135, 54] width 46 height 10
